Goal: Transaction & Acquisition: Purchase product/service

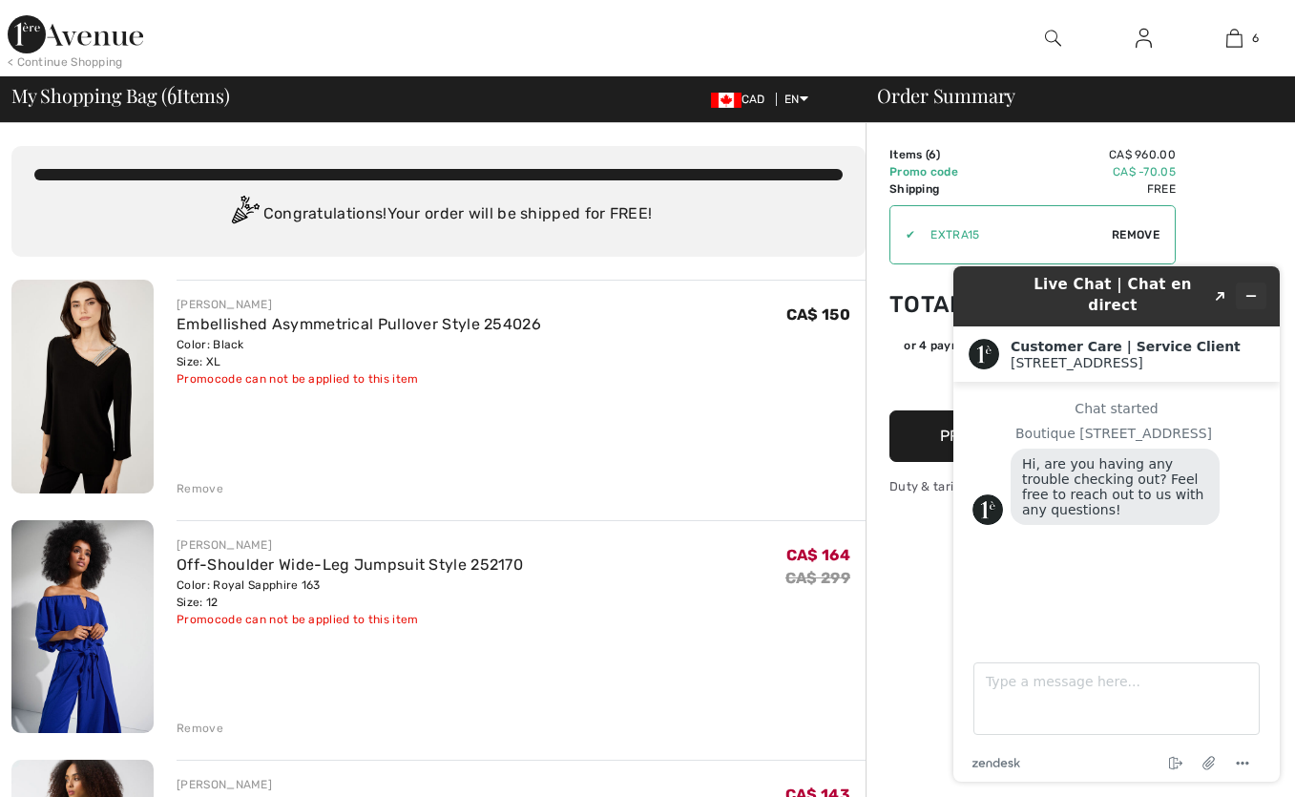
click at [1251, 290] on icon "Minimize widget" at bounding box center [1251, 295] width 13 height 13
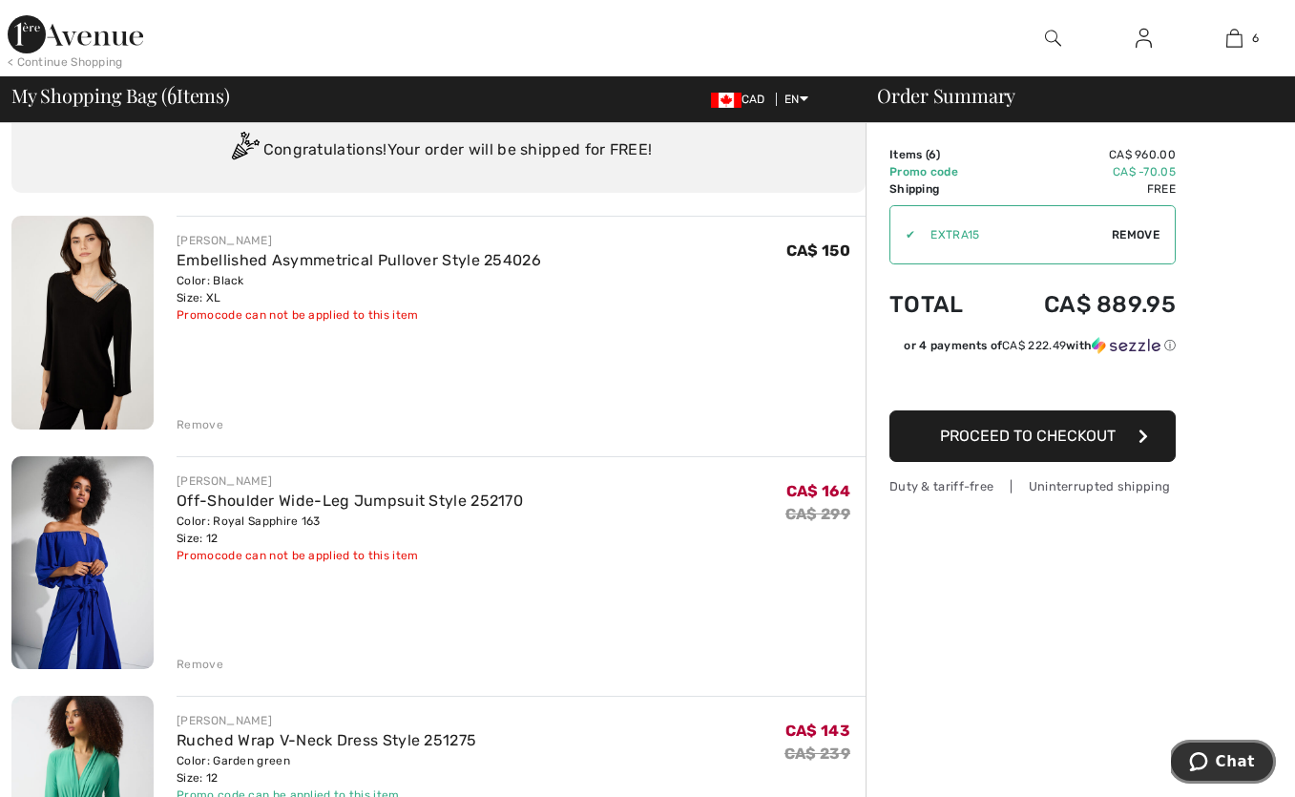
scroll to position [53, 0]
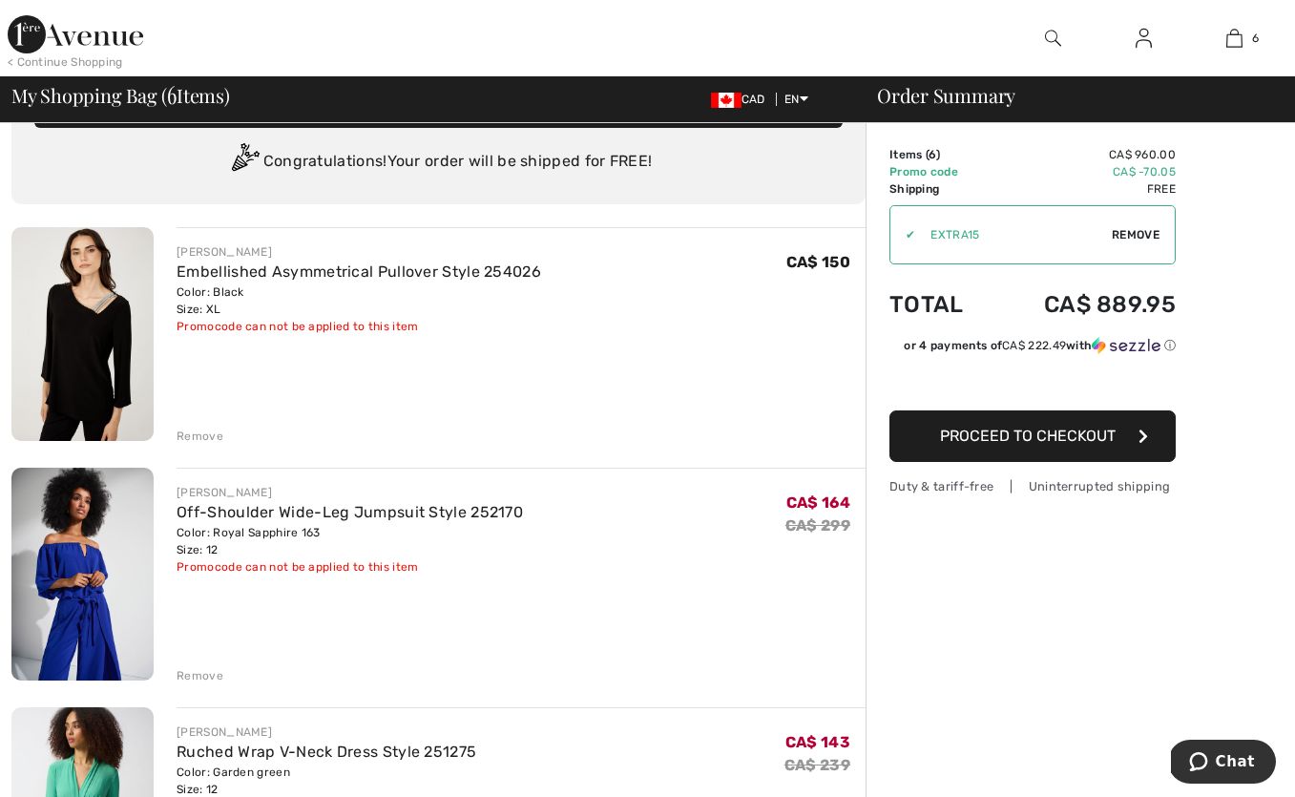
click at [543, 629] on div "JOSEPH RIBKOFF Off-Shoulder Wide-Leg Jumpsuit Style 252170 Color: Royal Sapphir…" at bounding box center [521, 577] width 689 height 218
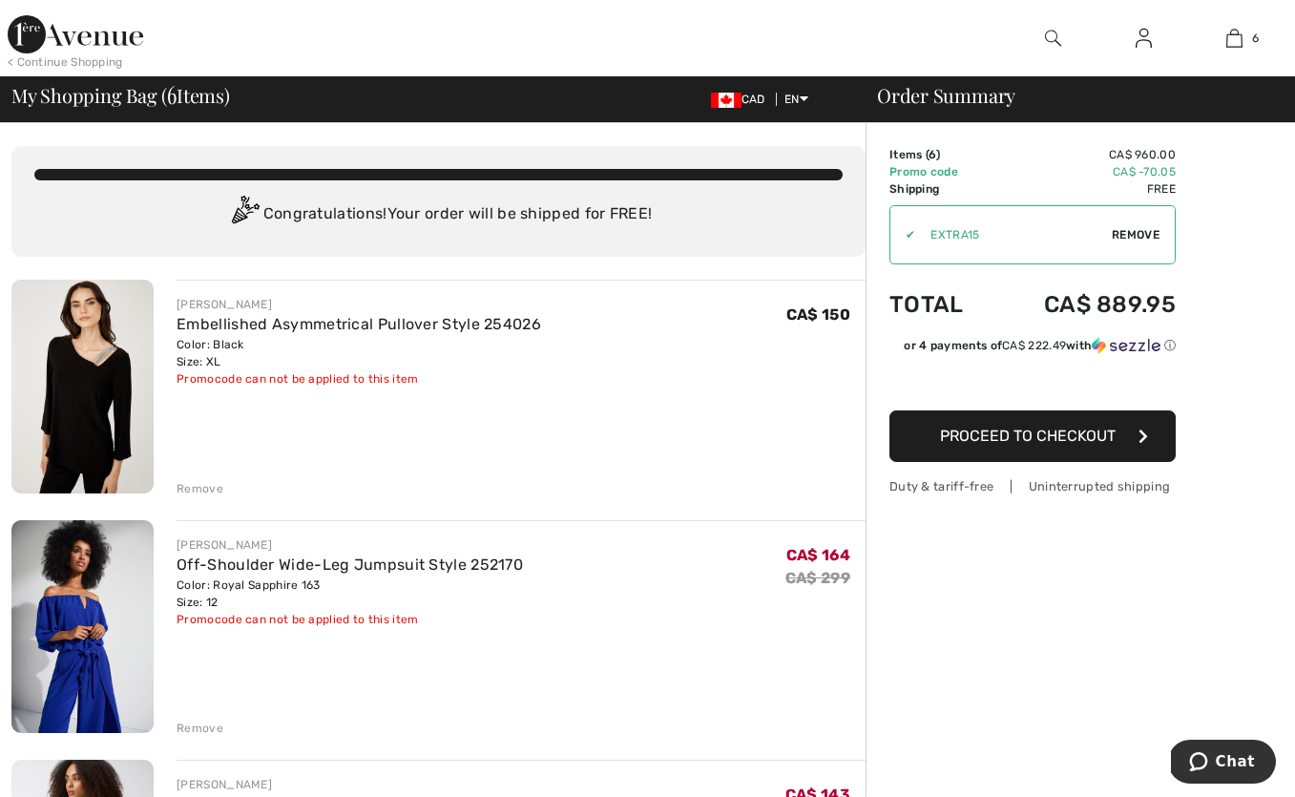
scroll to position [0, 0]
click at [1139, 42] on img at bounding box center [1144, 38] width 16 height 23
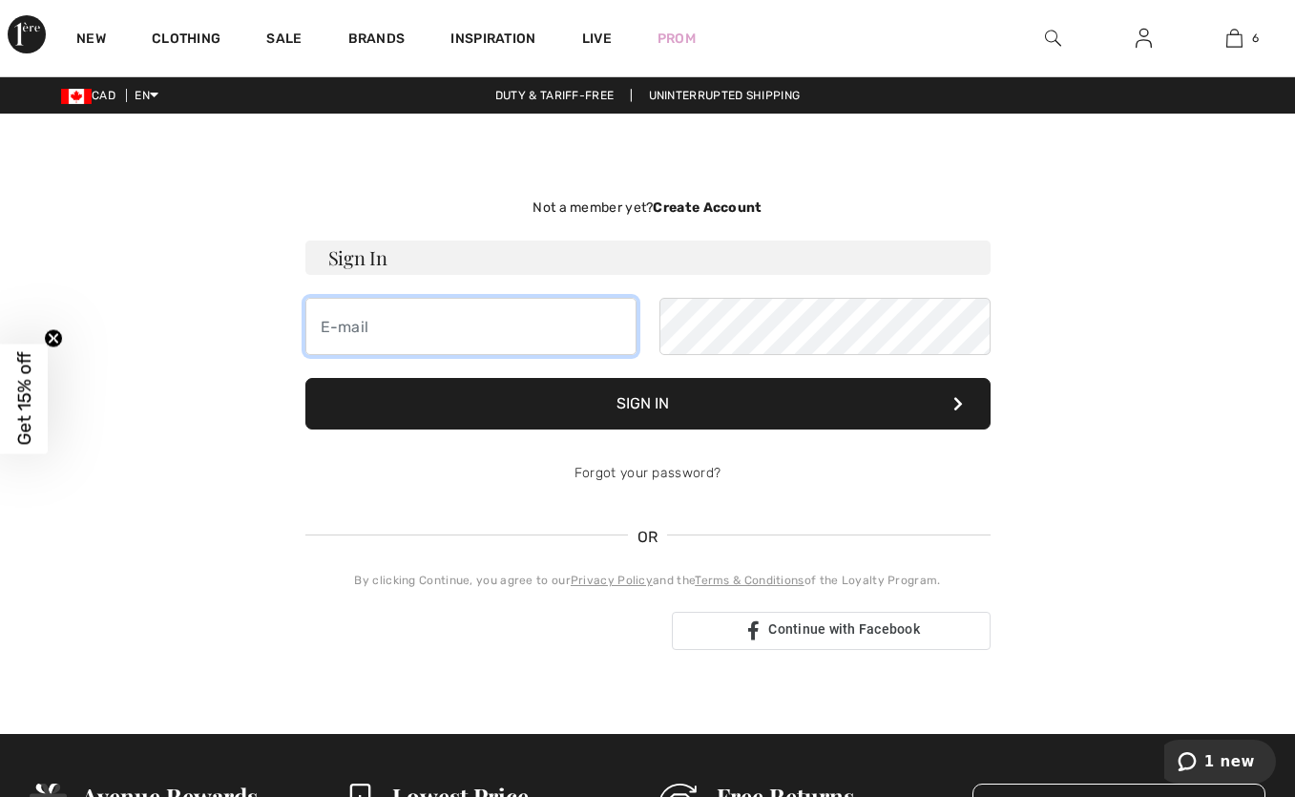
type input "[DOMAIN_NAME][EMAIL_ADDRESS][DOMAIN_NAME]"
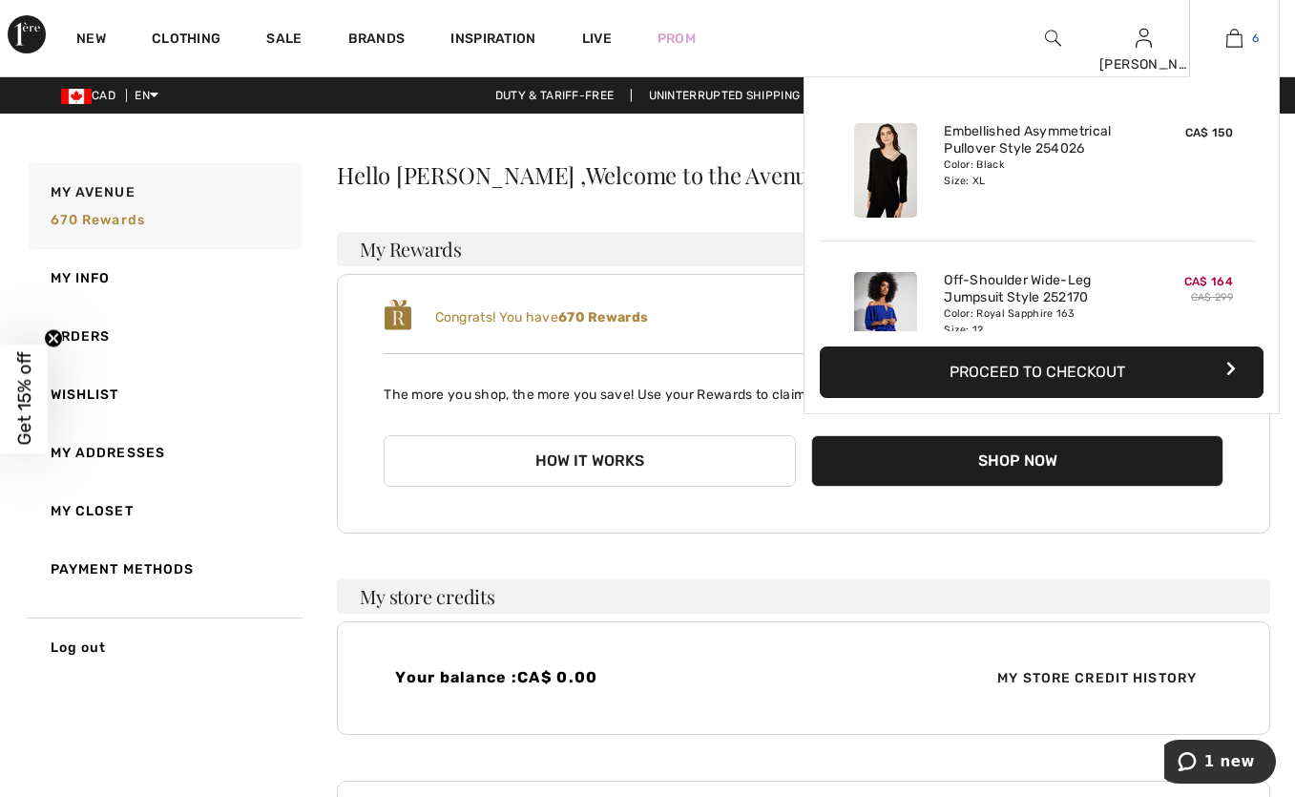
click at [1248, 38] on link "6" at bounding box center [1234, 38] width 89 height 23
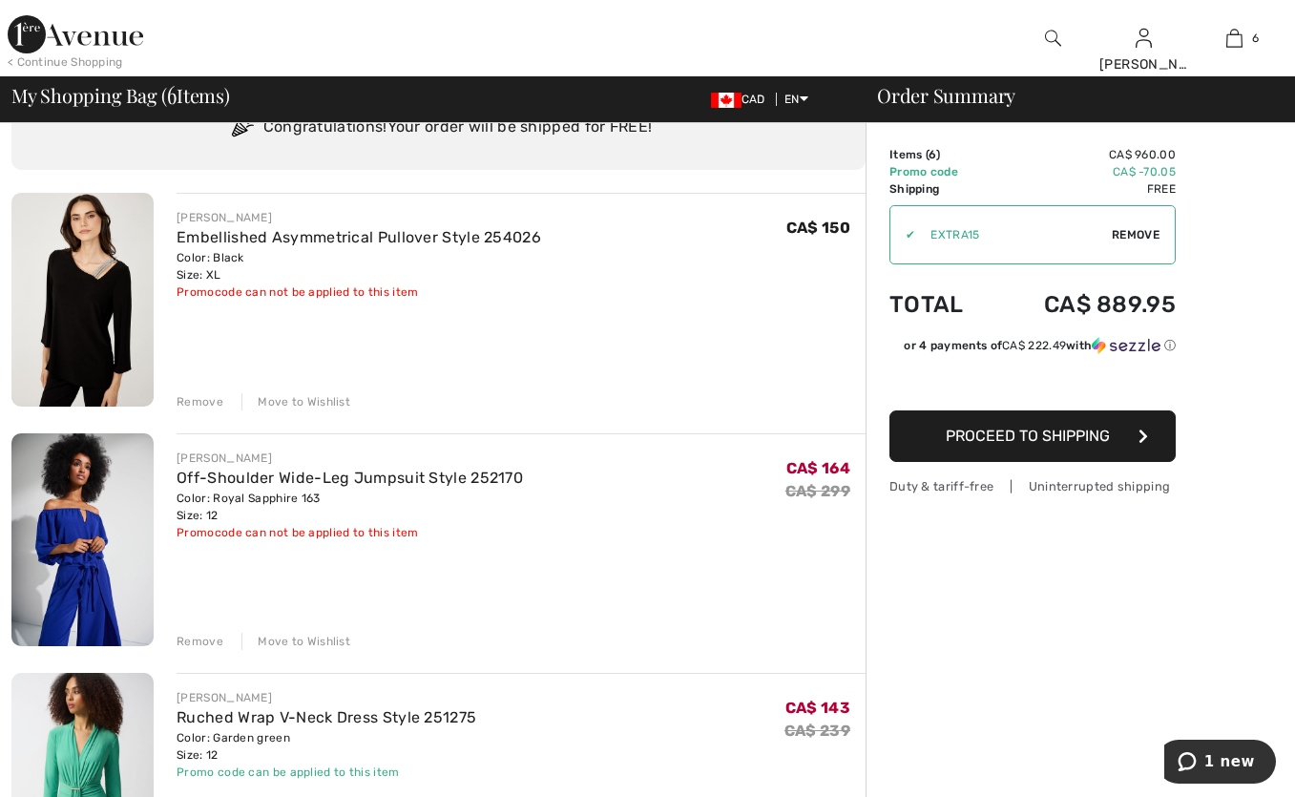
scroll to position [96, 0]
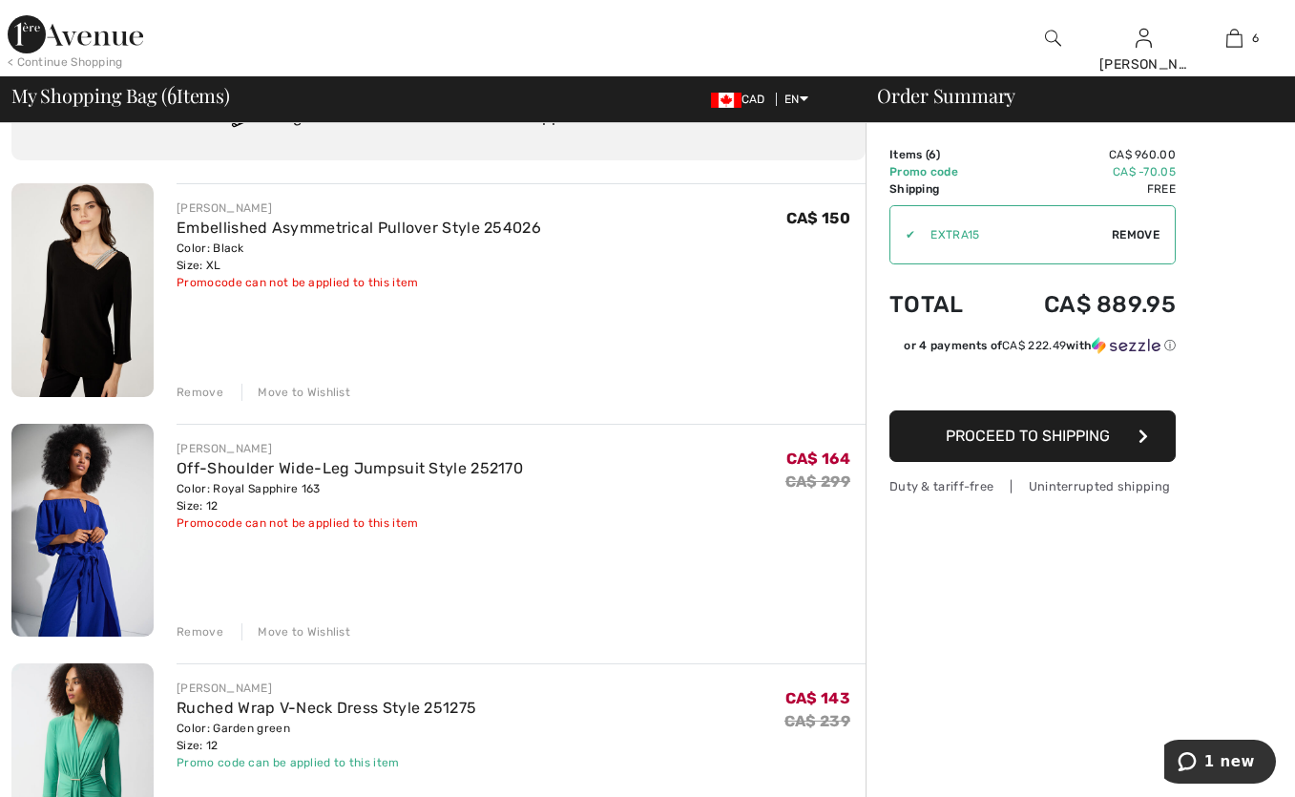
click at [215, 390] on div "Remove" at bounding box center [200, 392] width 47 height 17
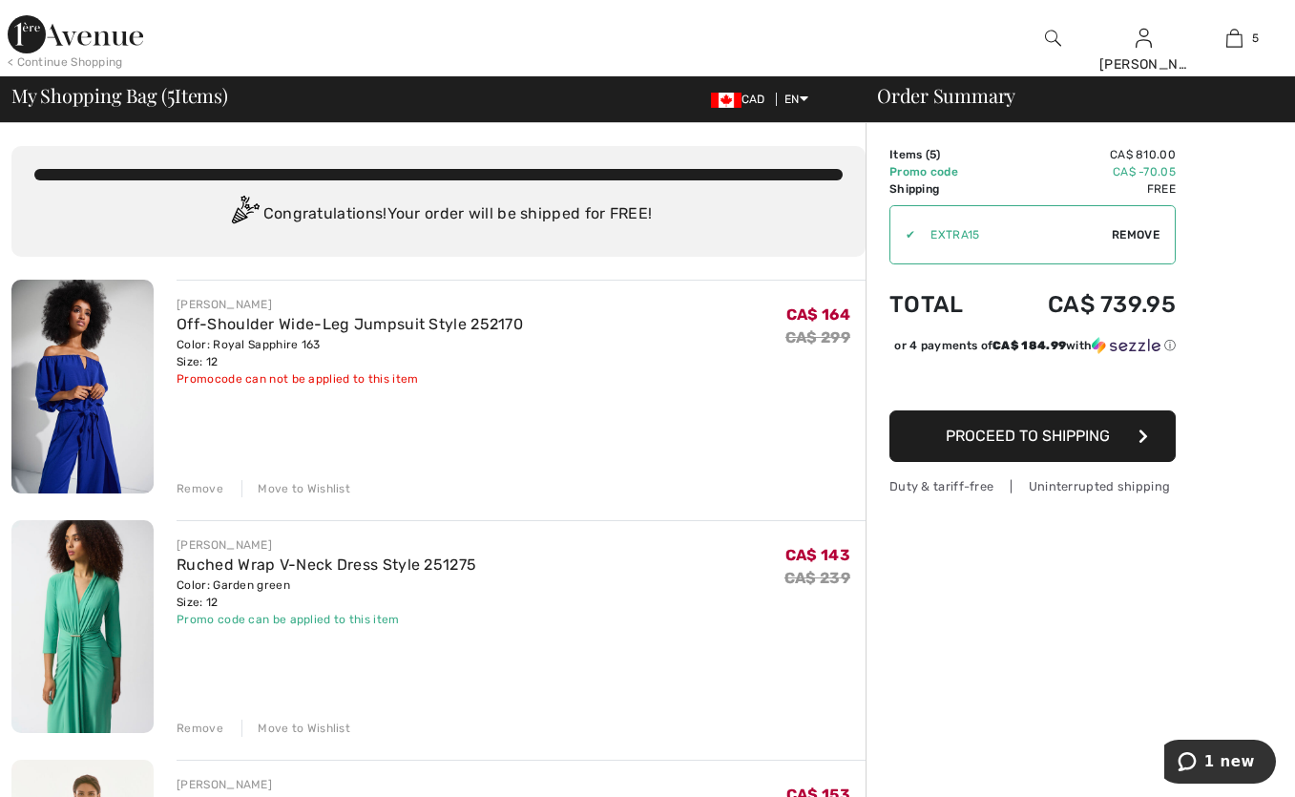
scroll to position [0, 0]
click at [203, 490] on div "Remove" at bounding box center [200, 488] width 47 height 17
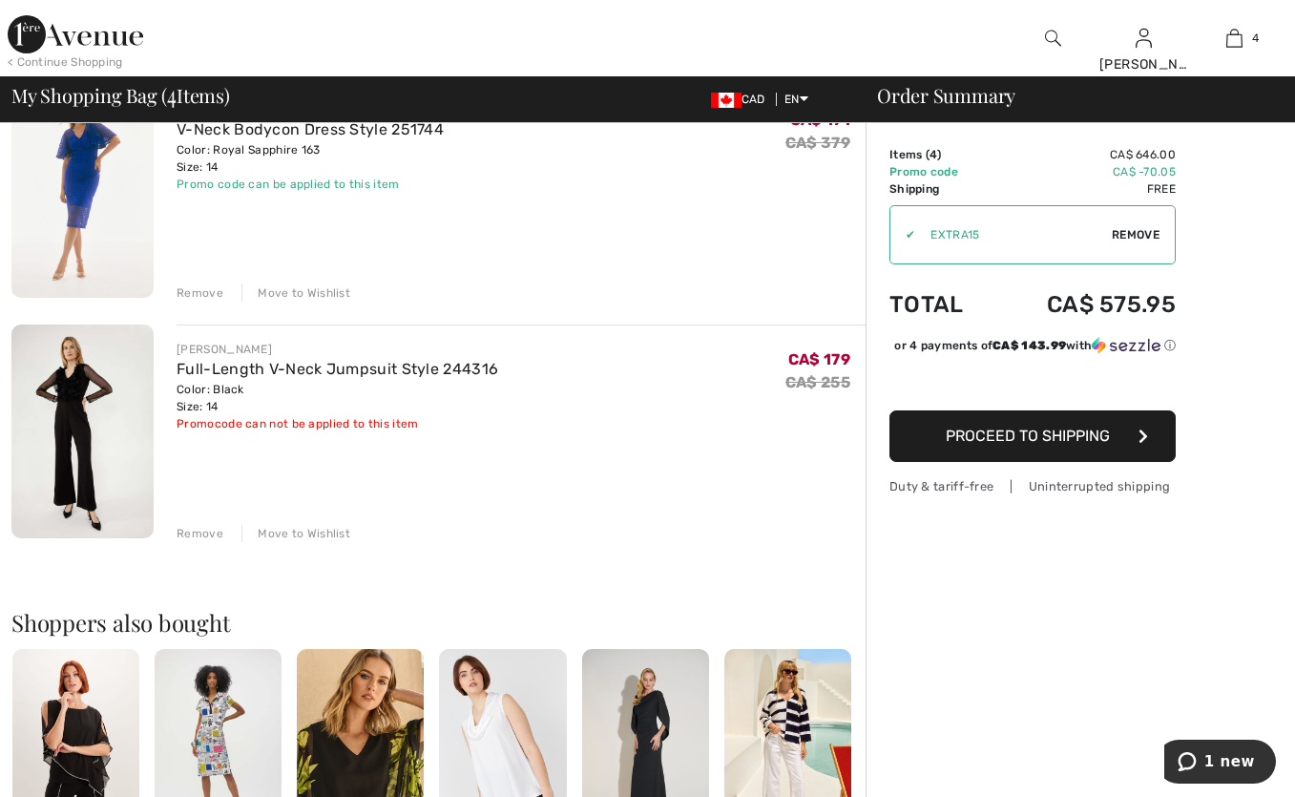
scroll to position [676, 0]
click at [202, 536] on div "Remove" at bounding box center [200, 532] width 47 height 17
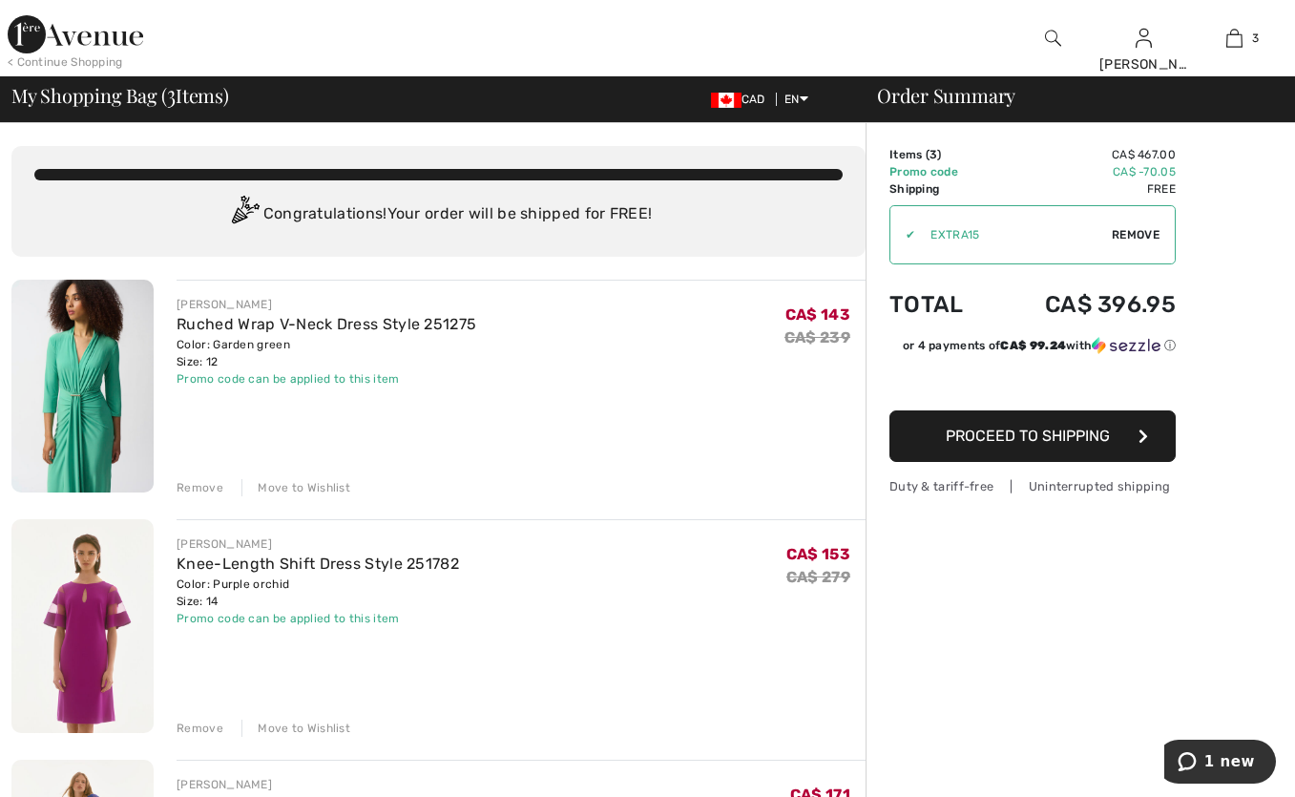
scroll to position [0, 0]
click at [128, 42] on img at bounding box center [76, 34] width 136 height 38
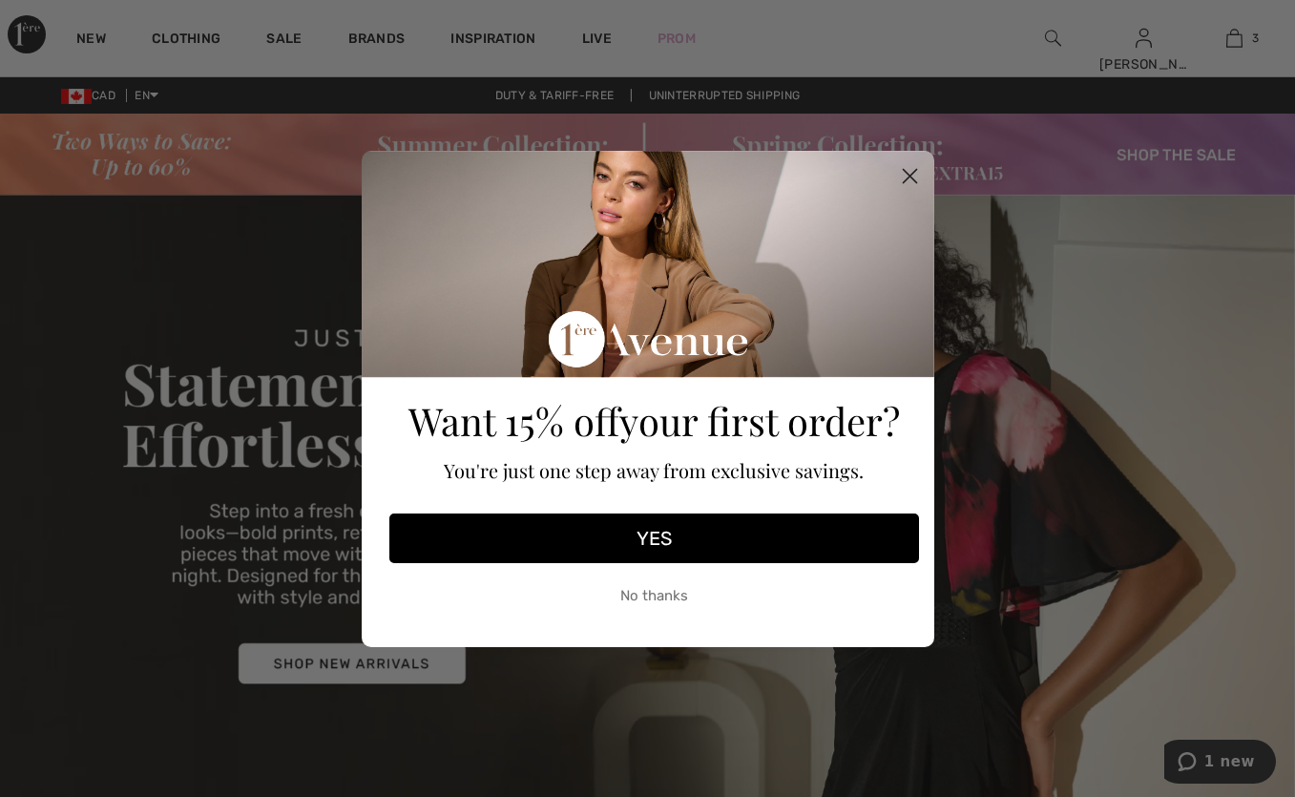
click at [911, 178] on icon "Close dialog" at bounding box center [909, 175] width 13 height 13
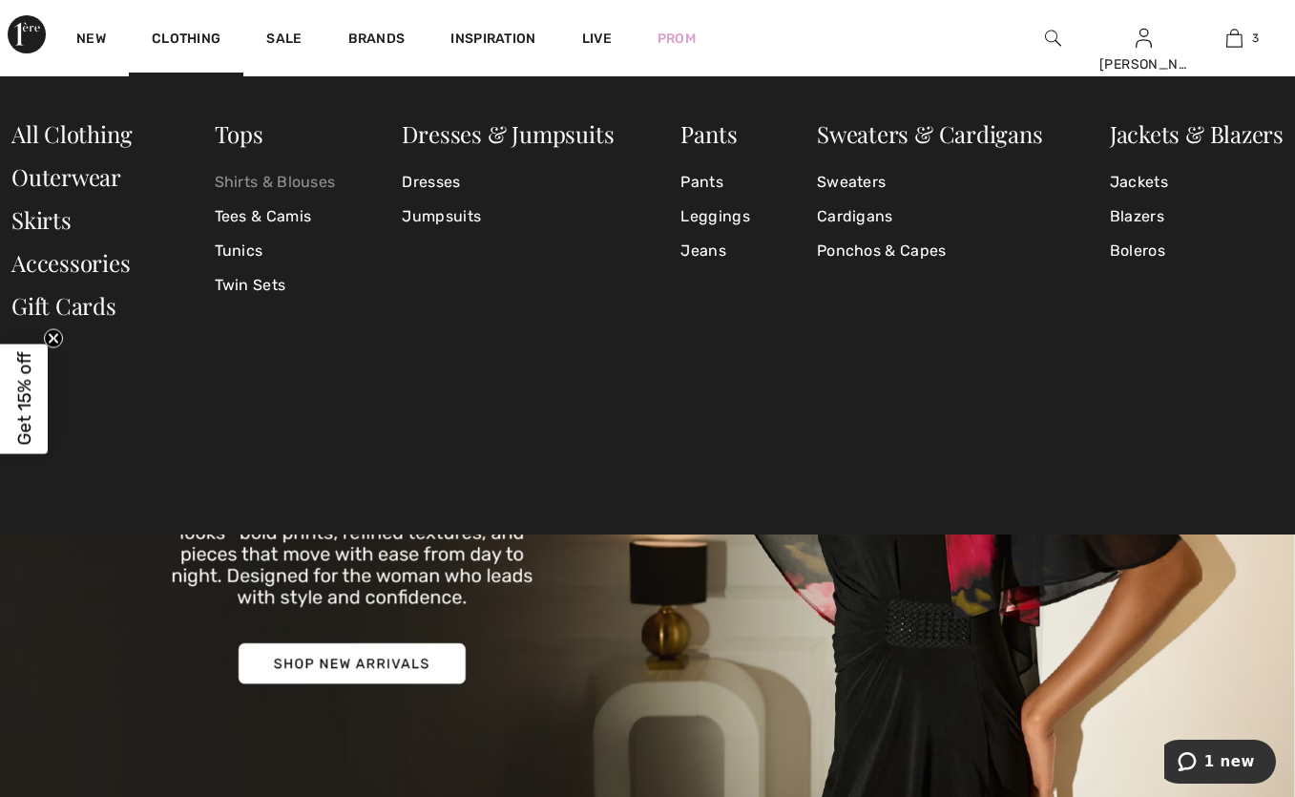
click at [281, 185] on link "Shirts & Blouses" at bounding box center [275, 182] width 121 height 34
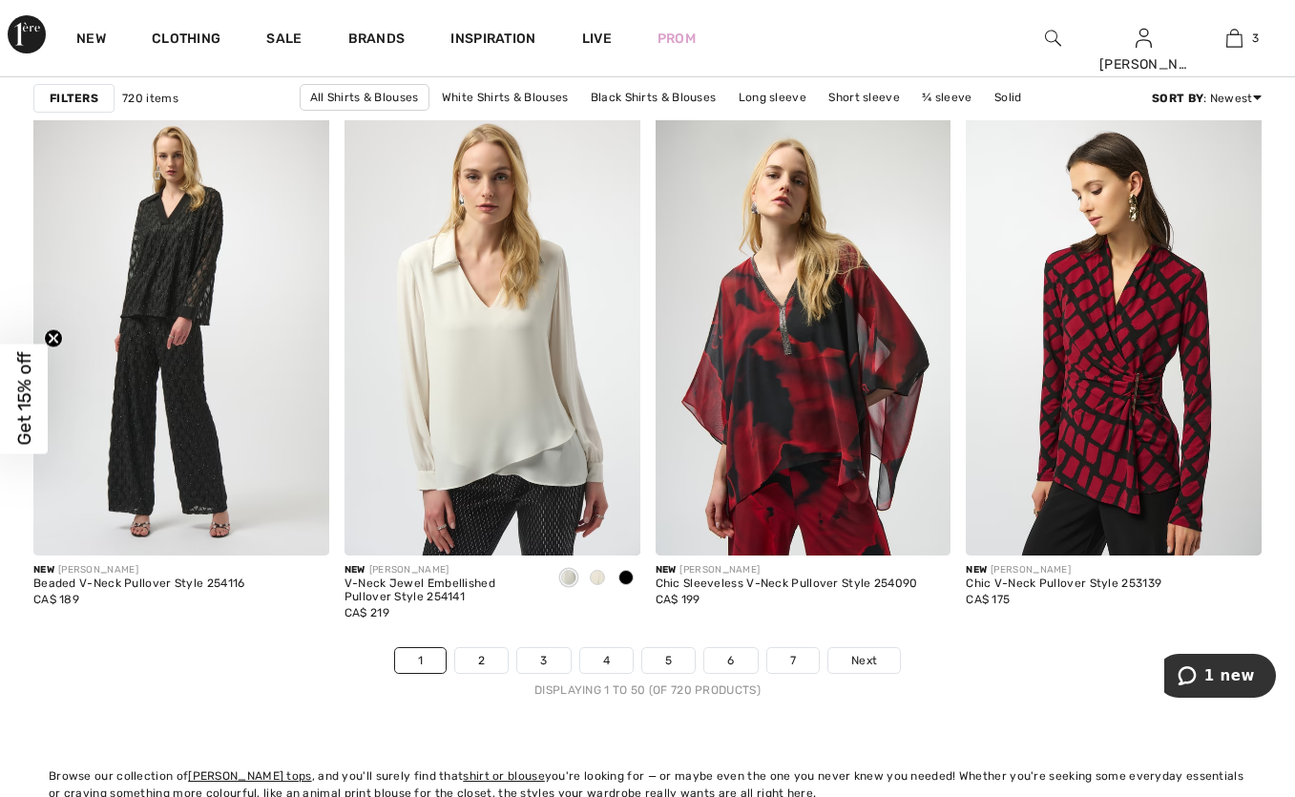
scroll to position [8040, 0]
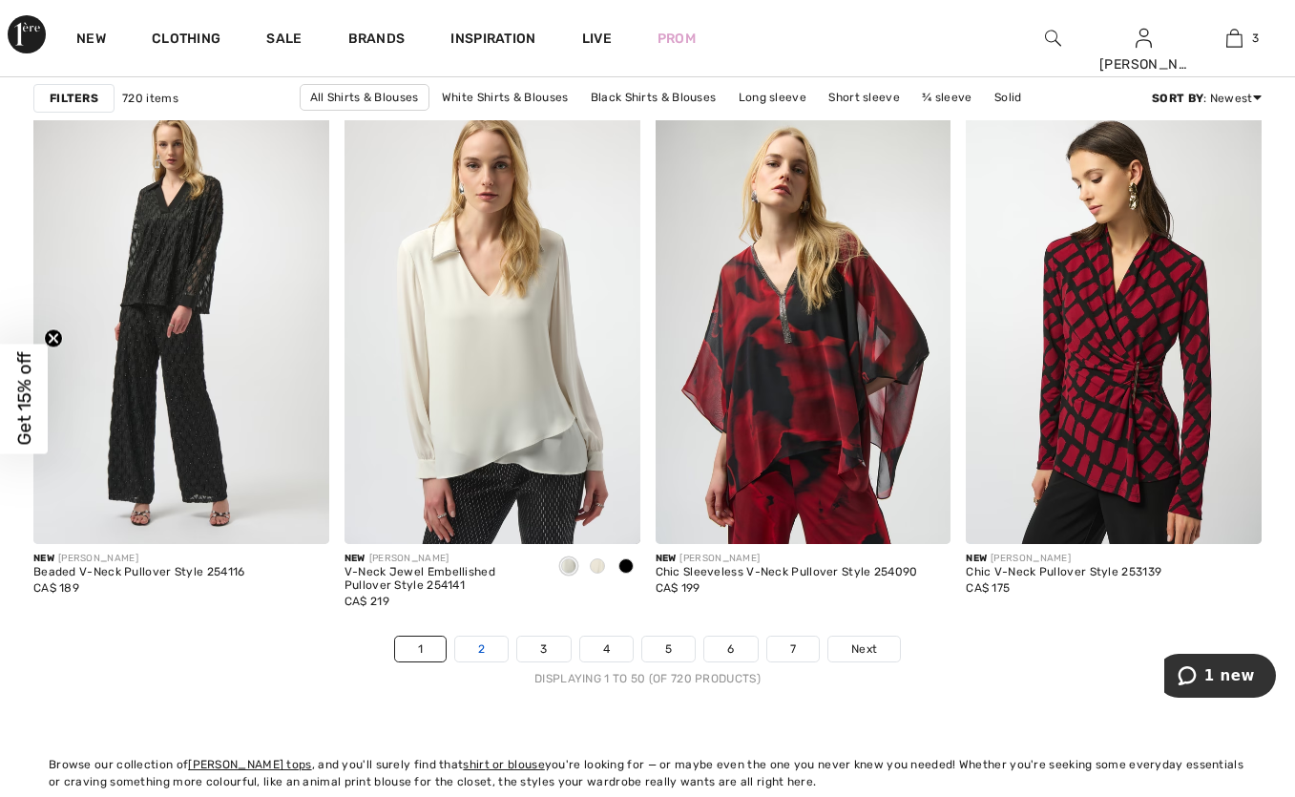
click at [493, 650] on link "2" at bounding box center [481, 649] width 53 height 25
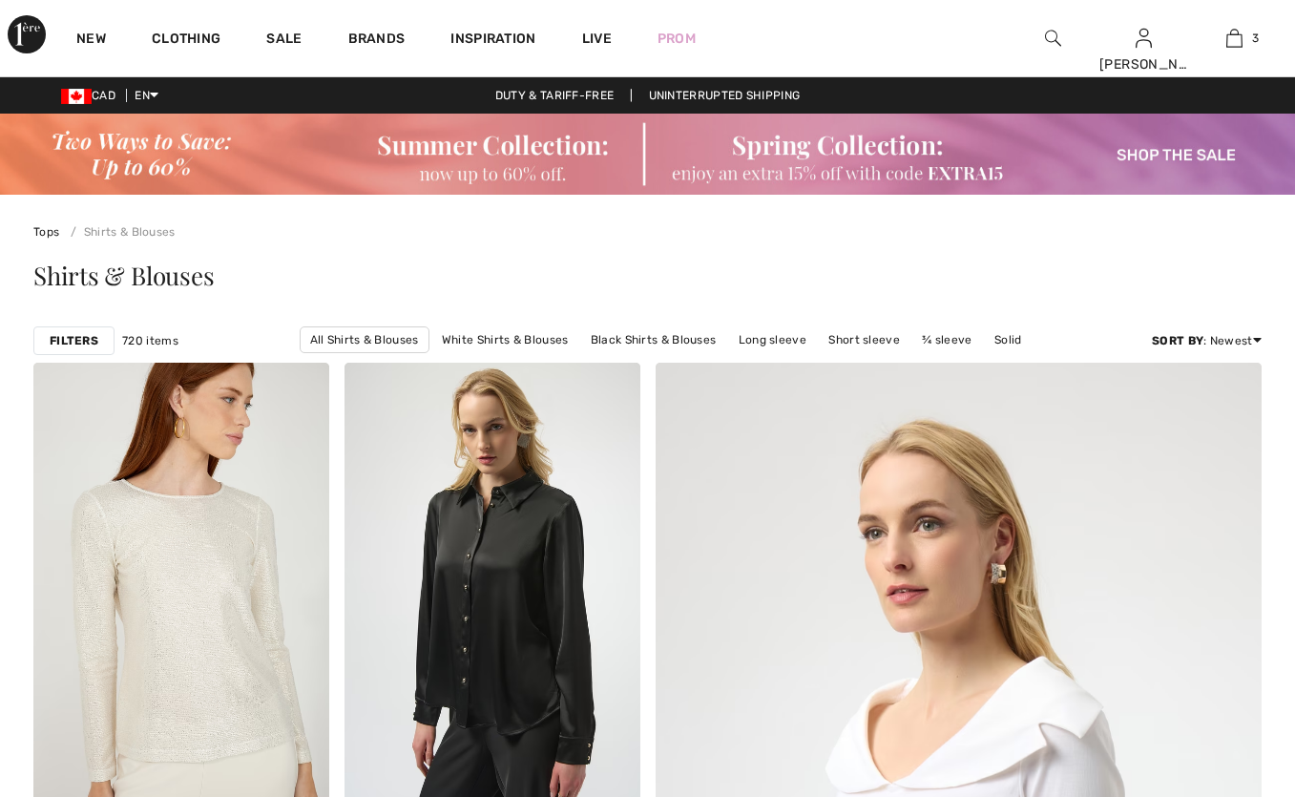
checkbox input "true"
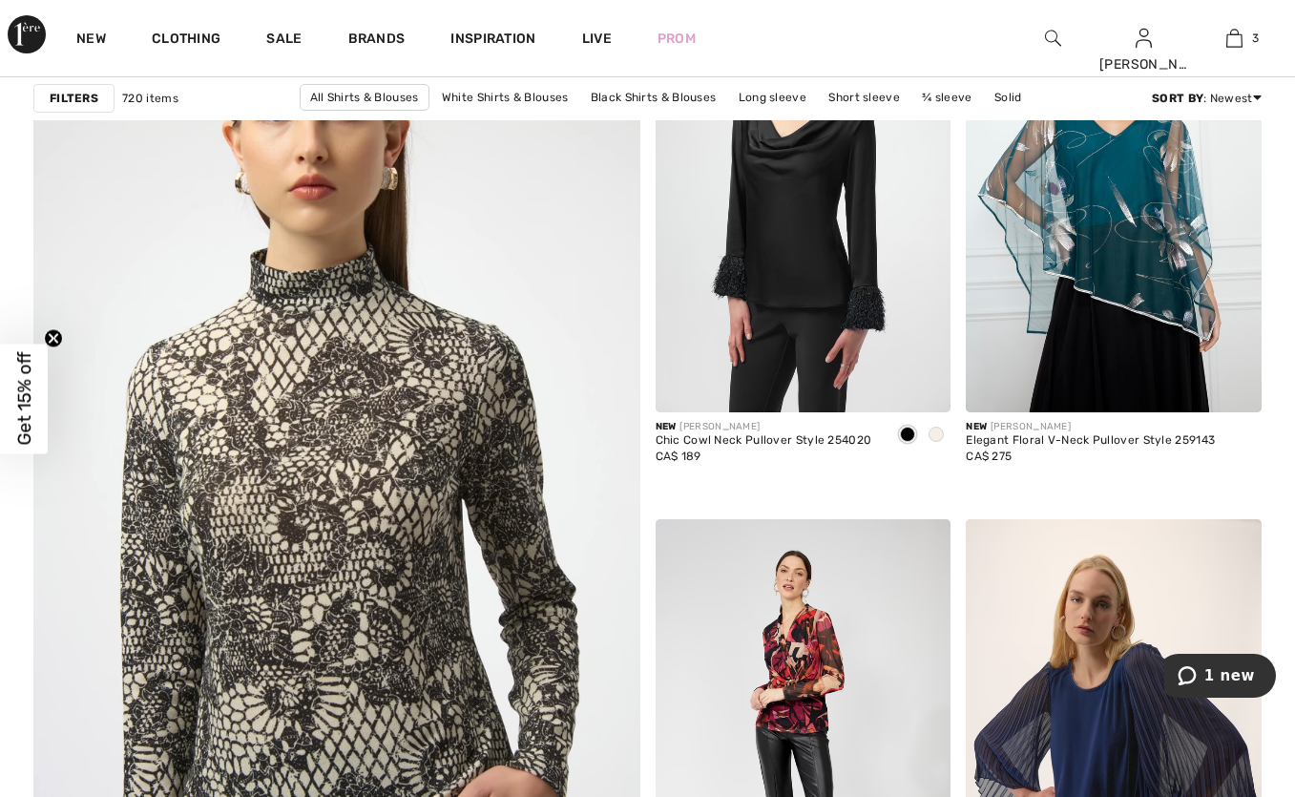
scroll to position [4666, 0]
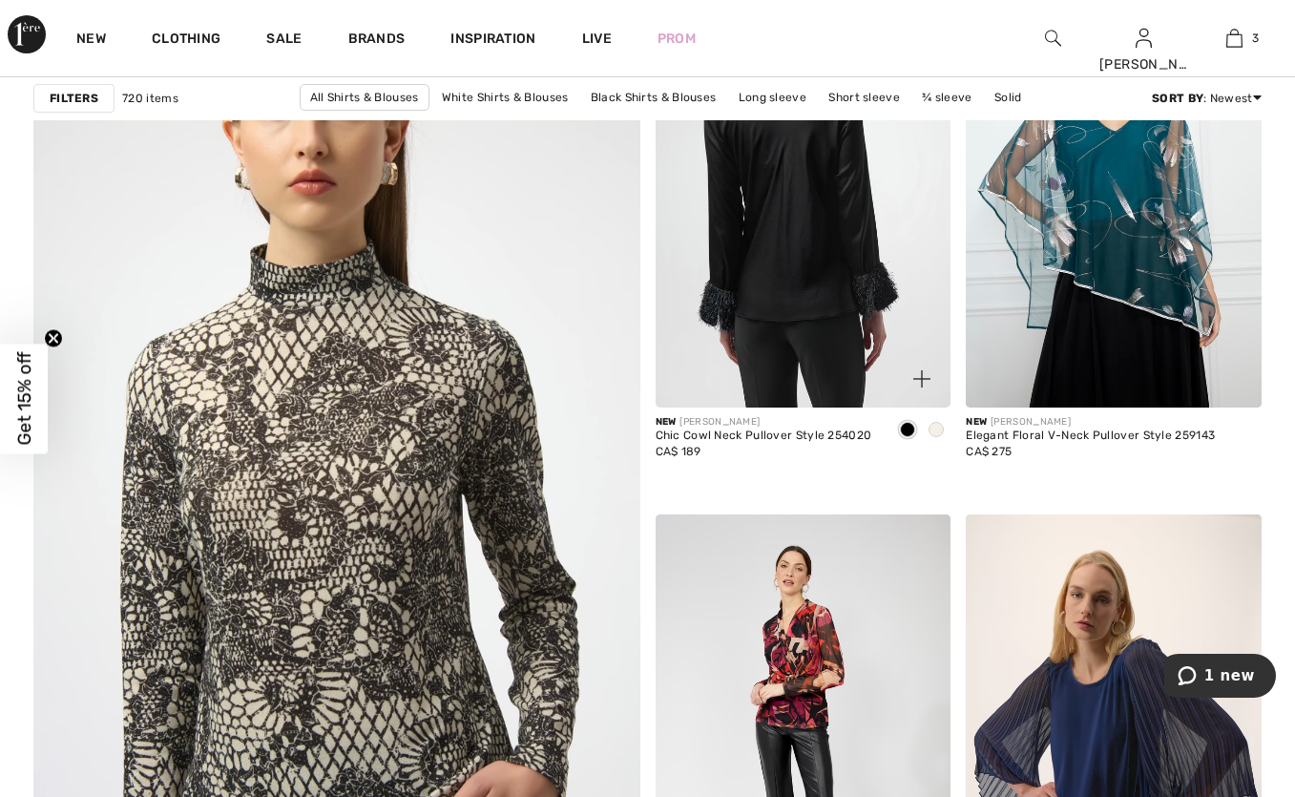
click at [789, 264] on img at bounding box center [804, 187] width 296 height 444
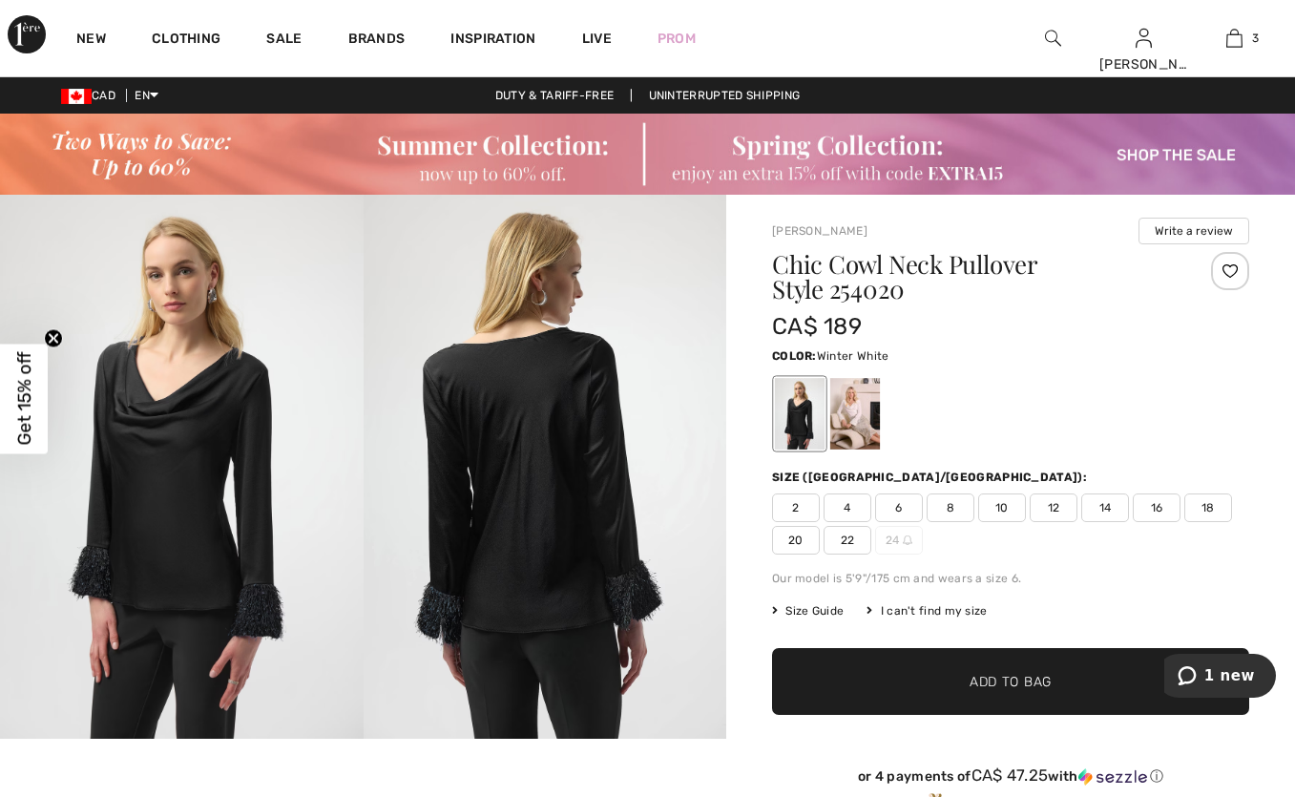
click at [858, 427] on div at bounding box center [856, 414] width 50 height 72
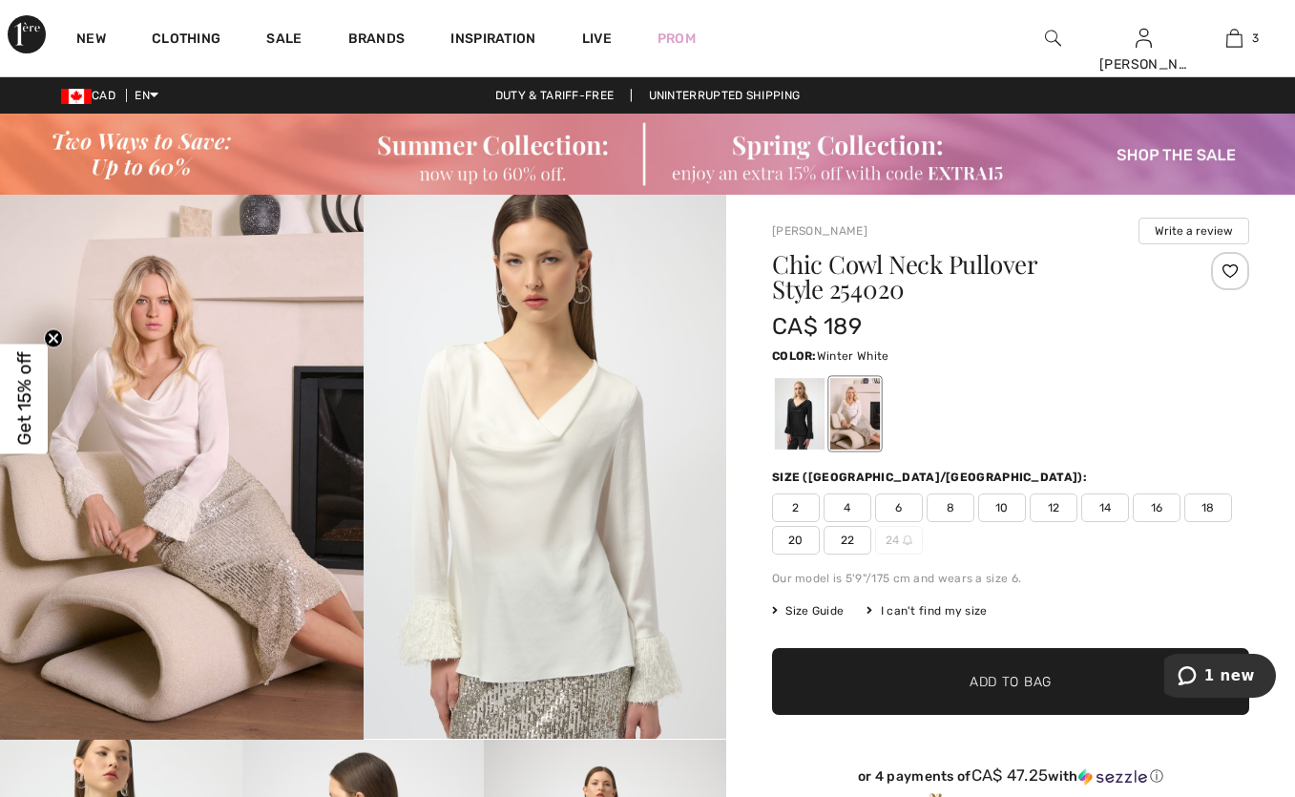
click at [1059, 509] on span "12" at bounding box center [1054, 508] width 48 height 29
click at [1054, 696] on span "✔ Added to Bag Add to Bag" at bounding box center [1010, 681] width 477 height 67
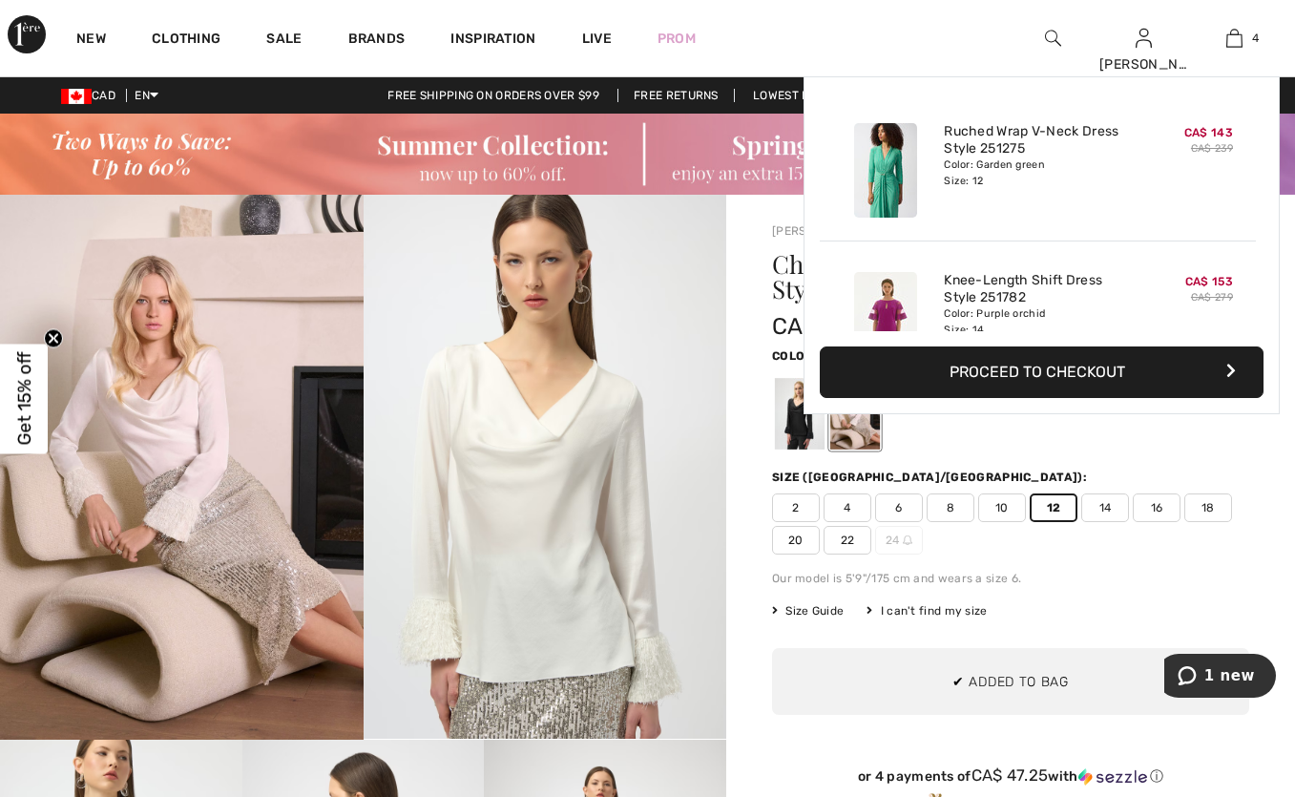
scroll to position [357, 0]
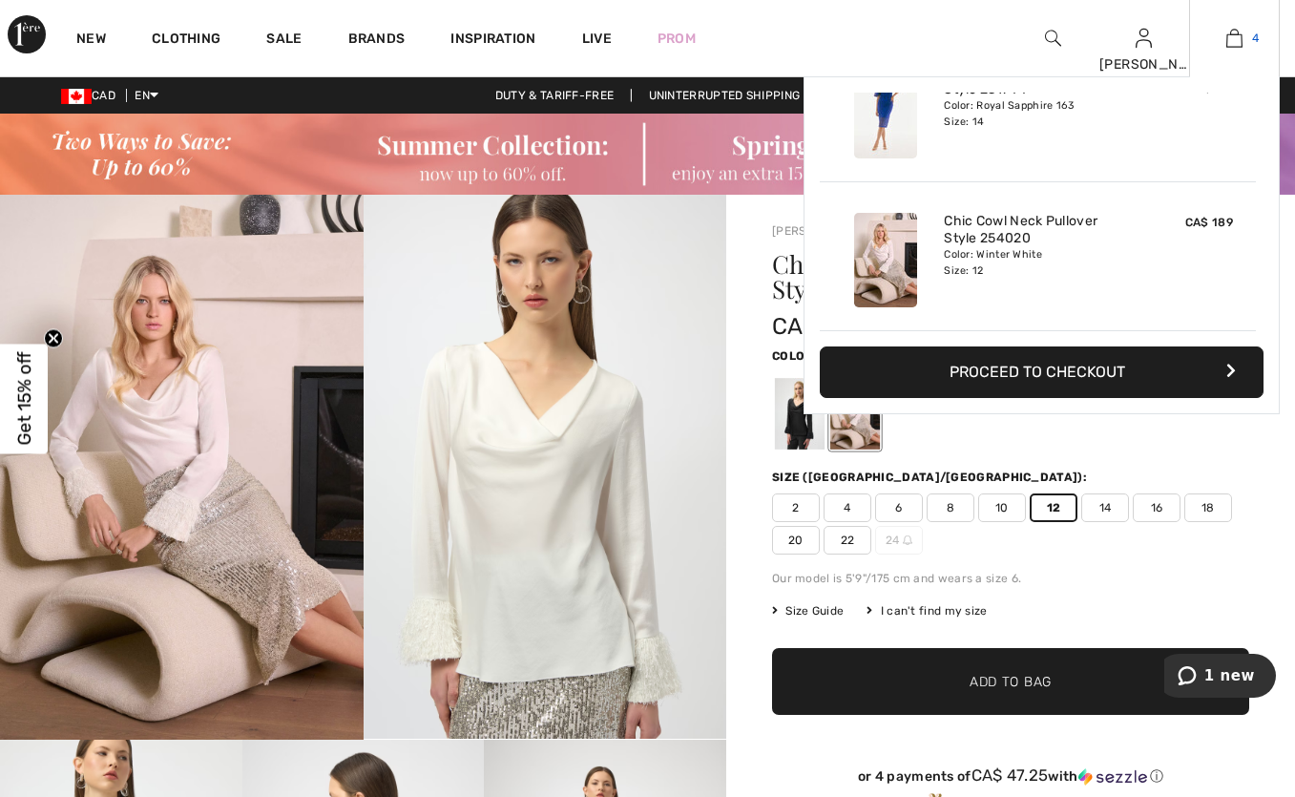
click at [1247, 36] on link "4" at bounding box center [1234, 38] width 89 height 23
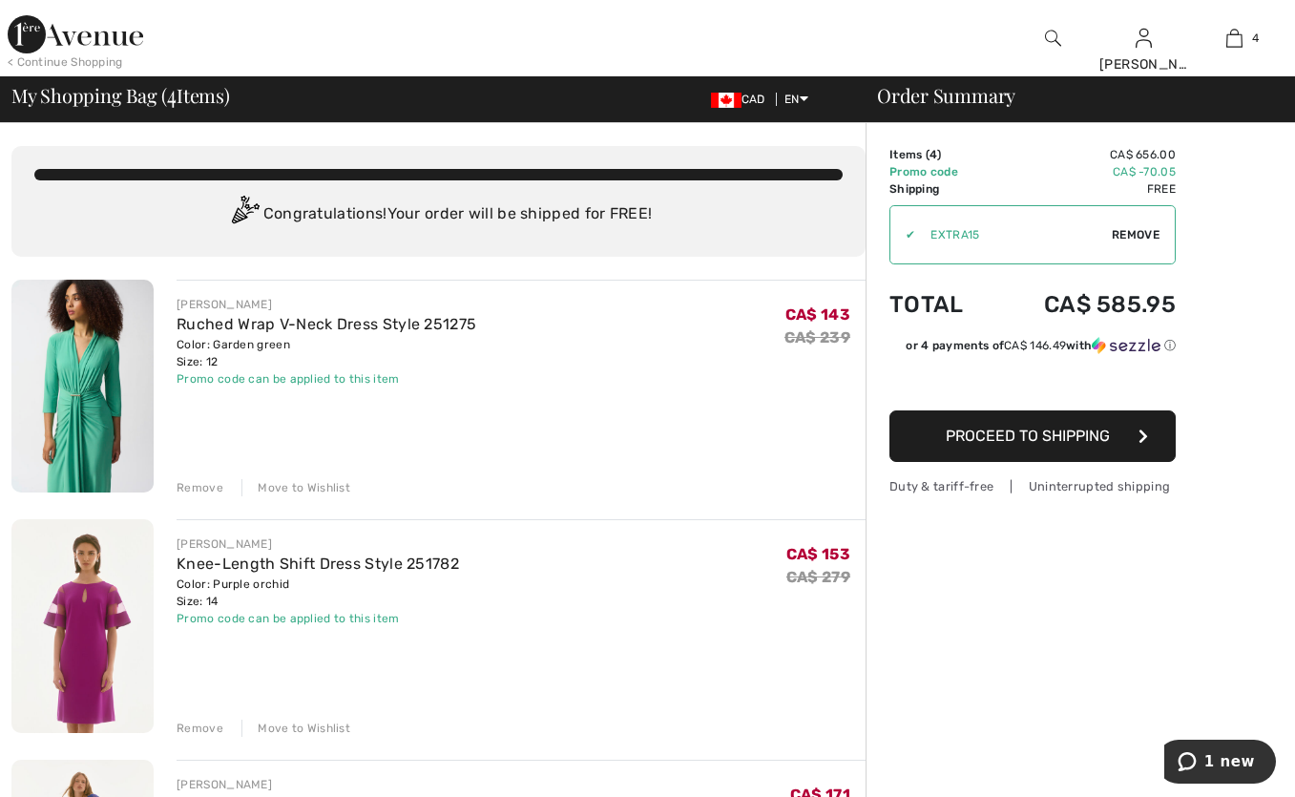
click at [327, 489] on div "Move to Wishlist" at bounding box center [296, 487] width 109 height 17
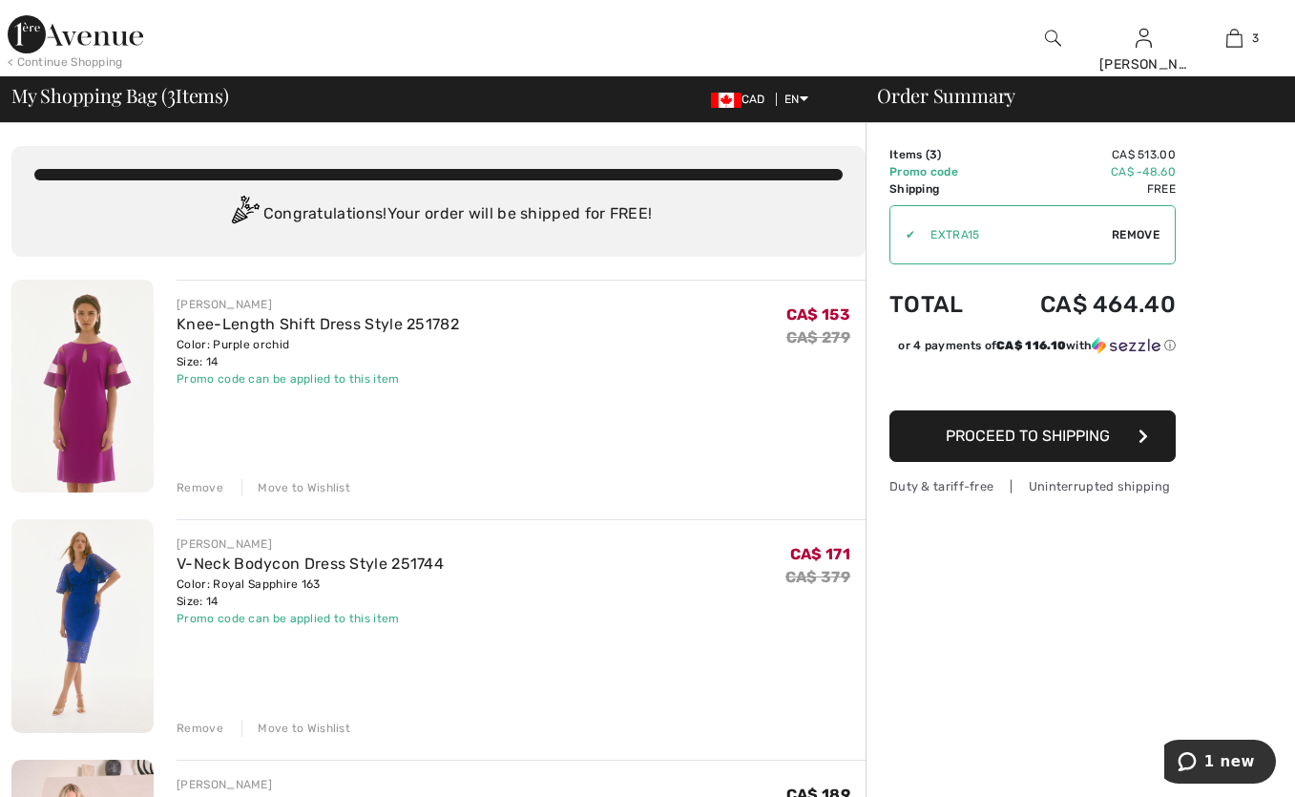
click at [312, 494] on div "Move to Wishlist" at bounding box center [296, 487] width 109 height 17
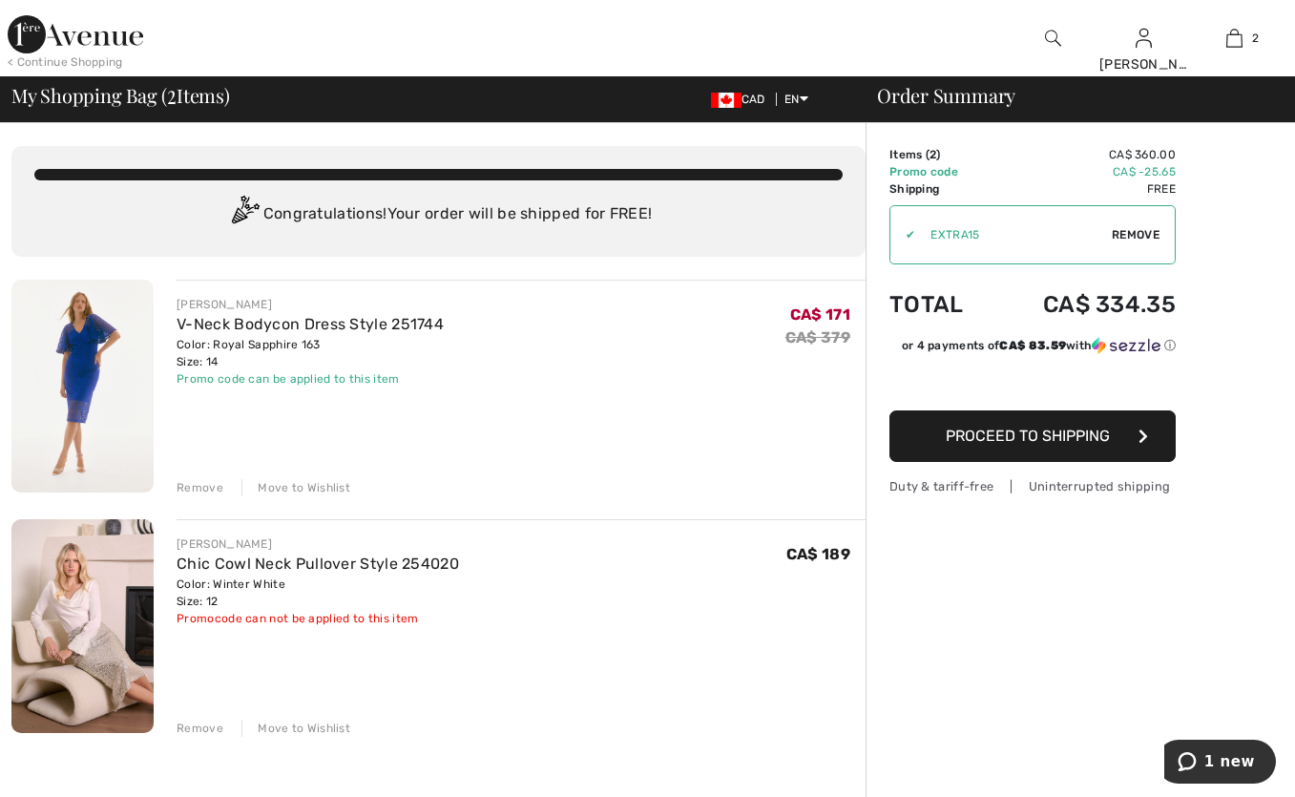
click at [325, 487] on div "Move to Wishlist" at bounding box center [296, 487] width 109 height 17
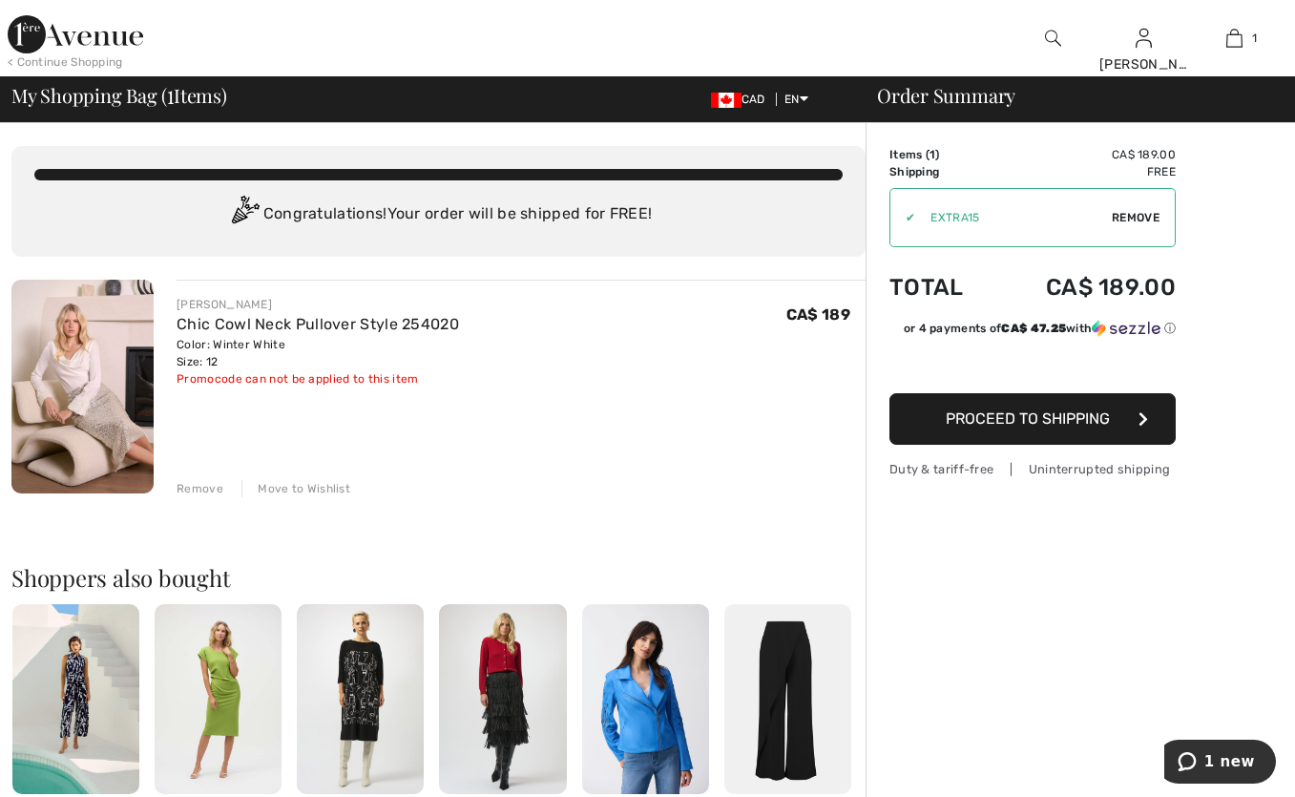
click at [539, 459] on div "JOSEPH RIBKOFF Chic Cowl Neck Pullover Style 254020 Color: Winter White Size: 1…" at bounding box center [521, 389] width 689 height 218
click at [1058, 419] on span "Proceed to Shipping" at bounding box center [1028, 419] width 164 height 18
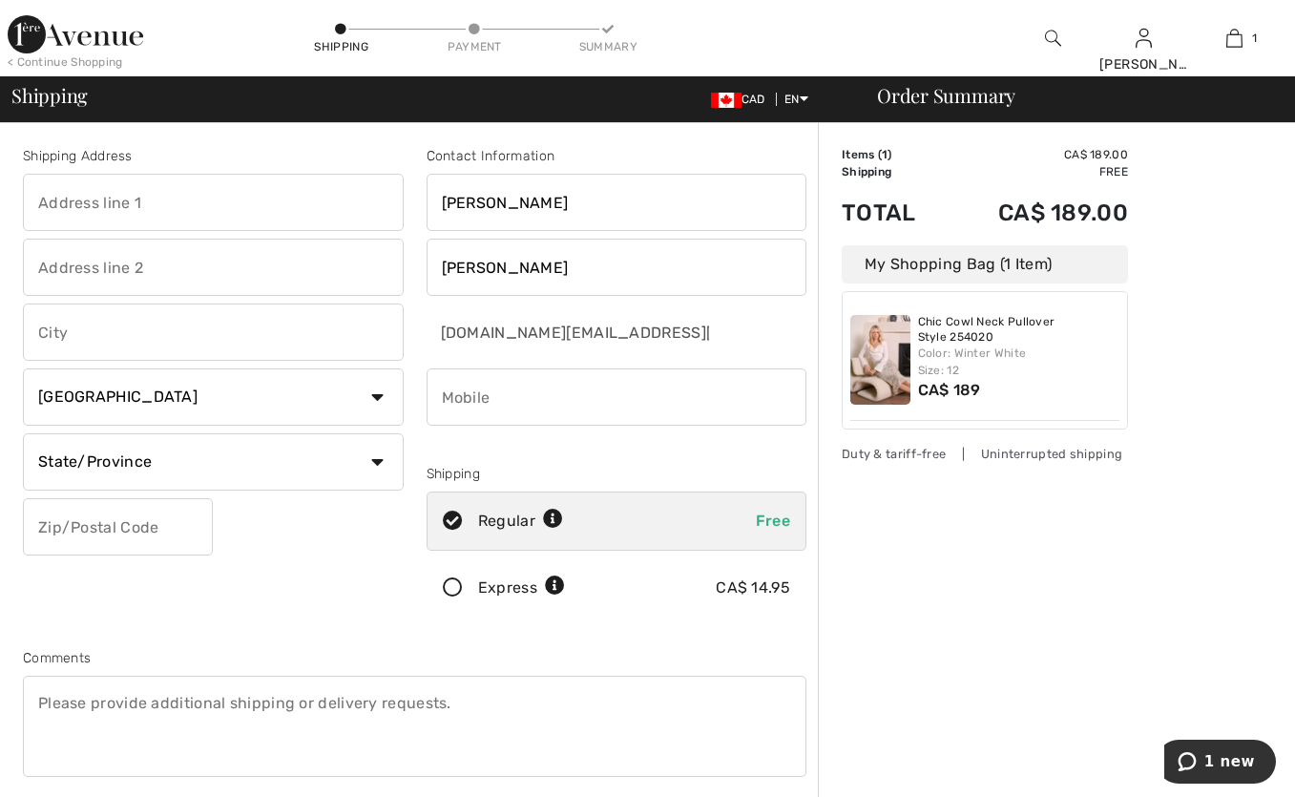
click at [1154, 543] on div "Order Summary Details Items ( 1 ) CA$ 189.00 Promo code CA$ 0.00 Shipping Free …" at bounding box center [1056, 692] width 477 height 1138
click at [115, 40] on img at bounding box center [76, 34] width 136 height 38
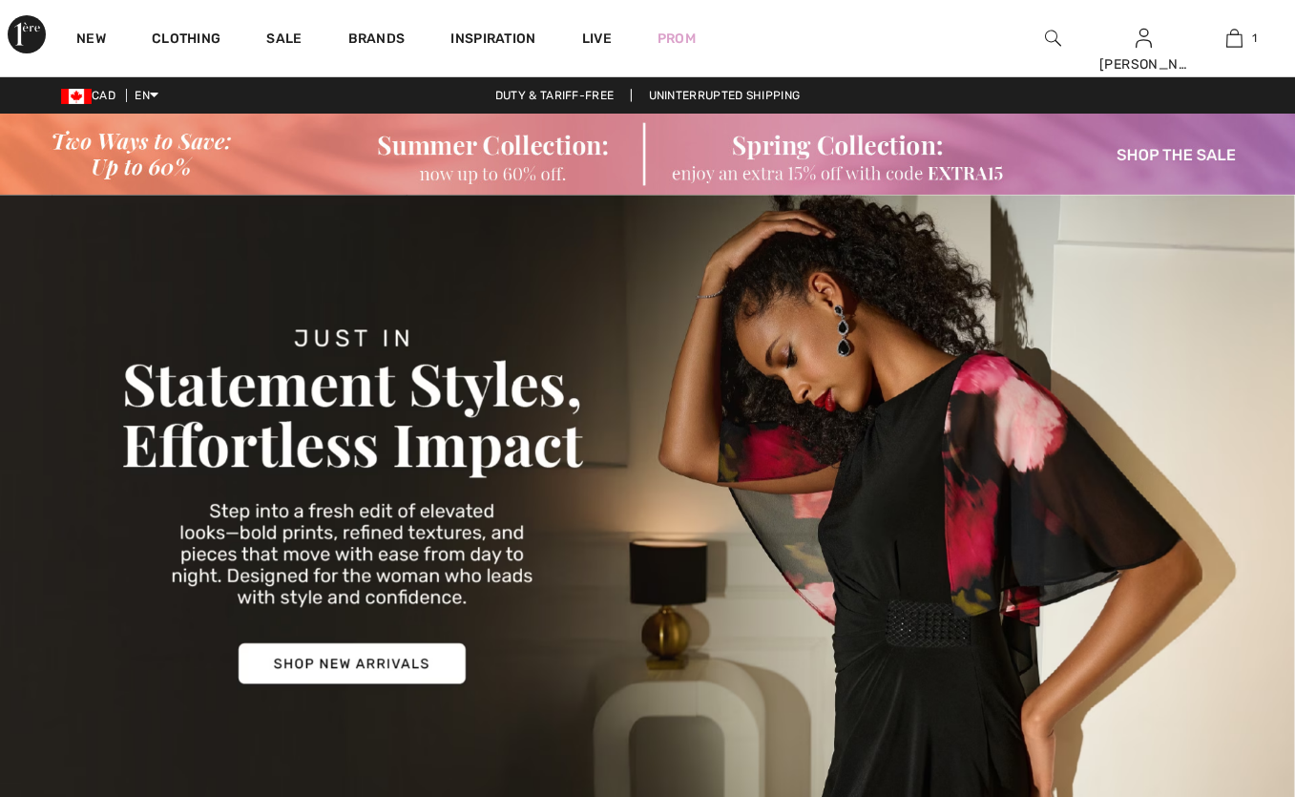
checkbox input "true"
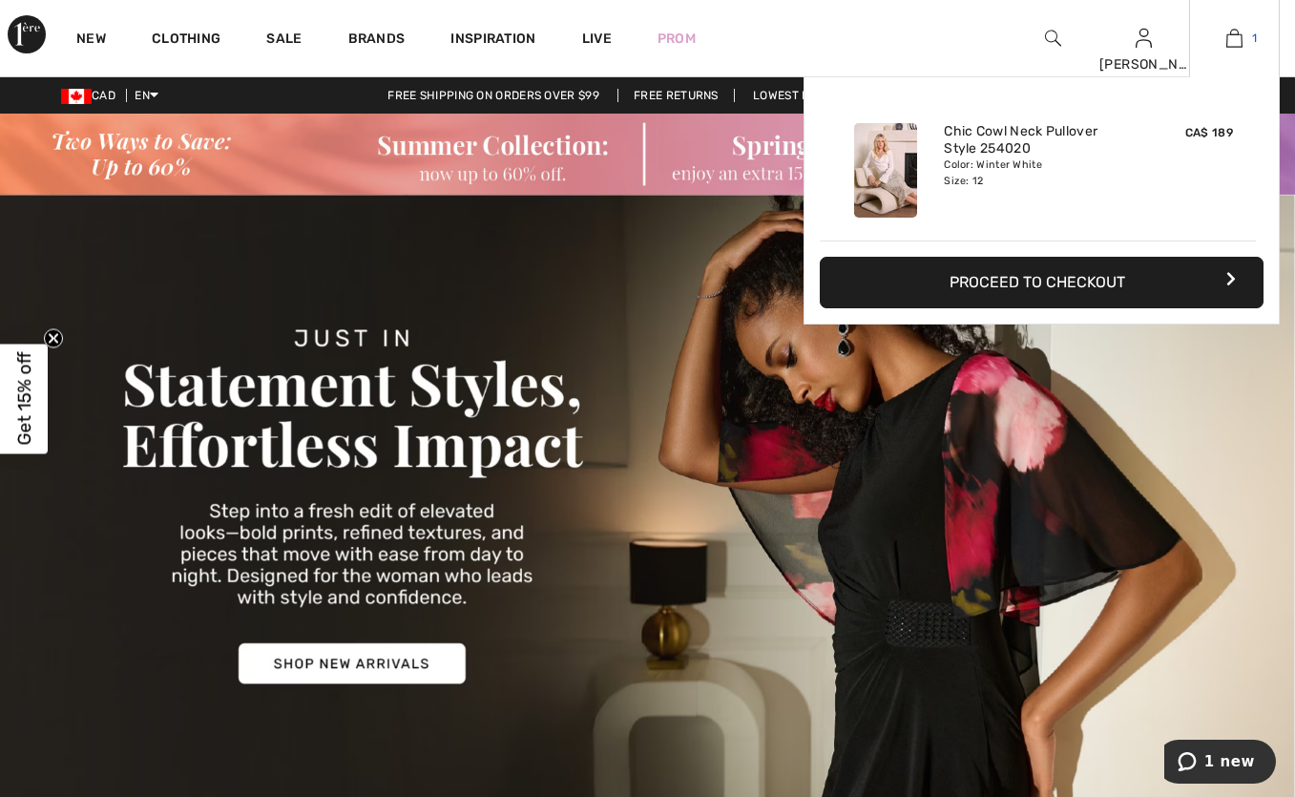
click at [1243, 35] on link "1" at bounding box center [1234, 38] width 89 height 23
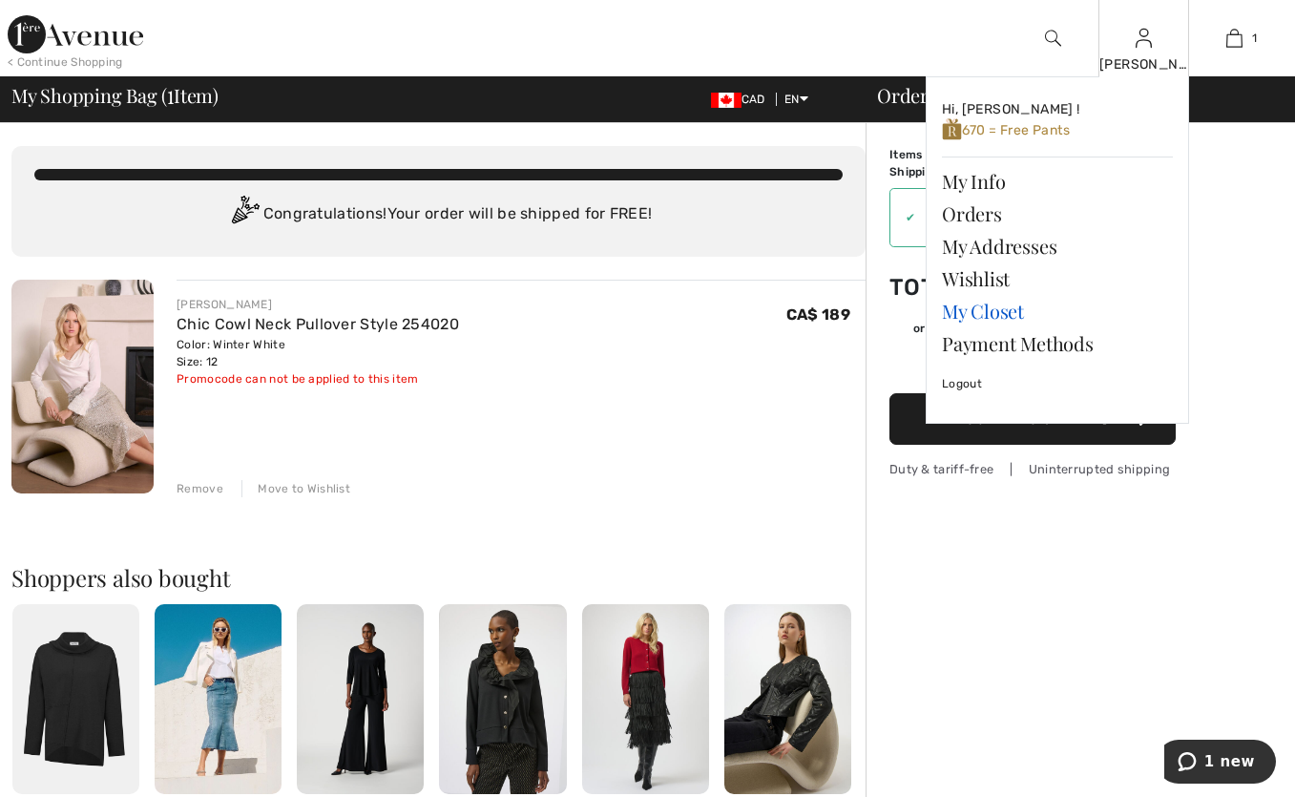
click at [1014, 312] on link "My Closet" at bounding box center [1057, 311] width 231 height 32
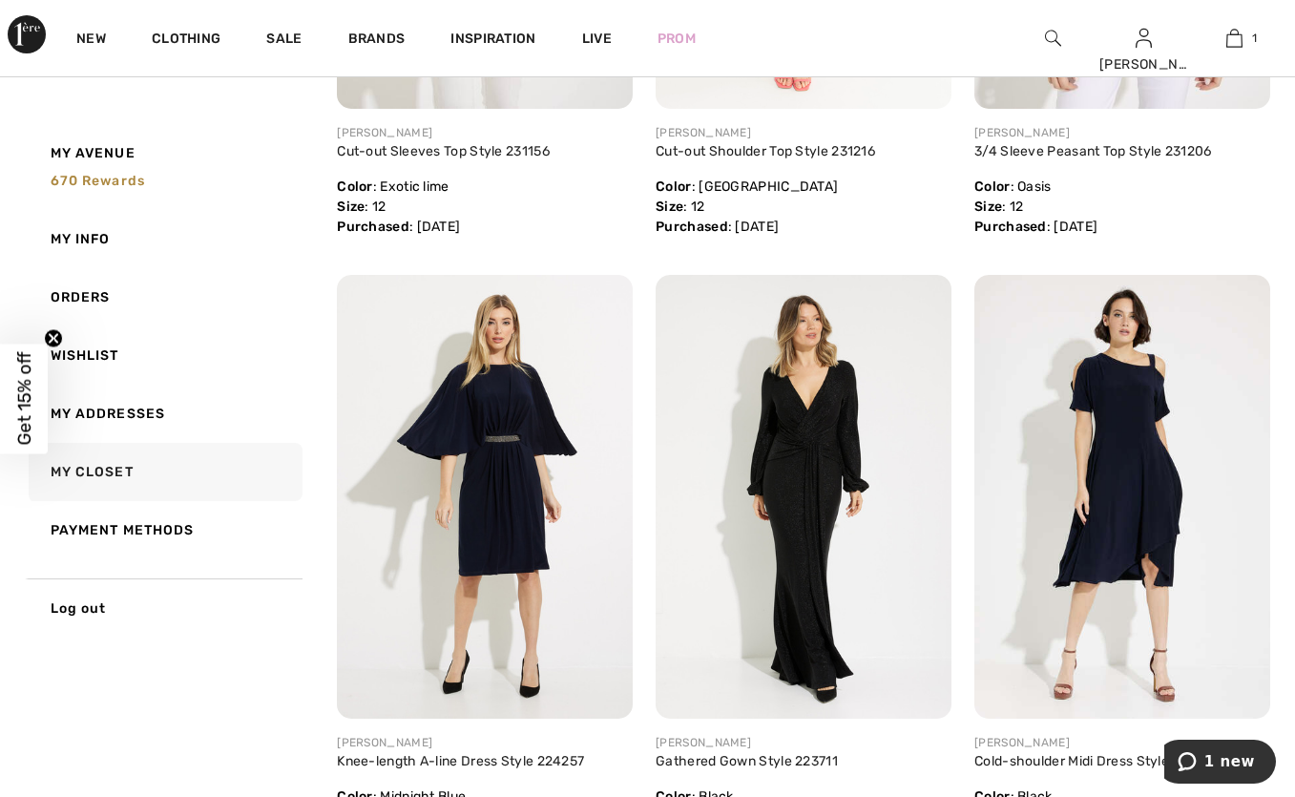
scroll to position [5042, 0]
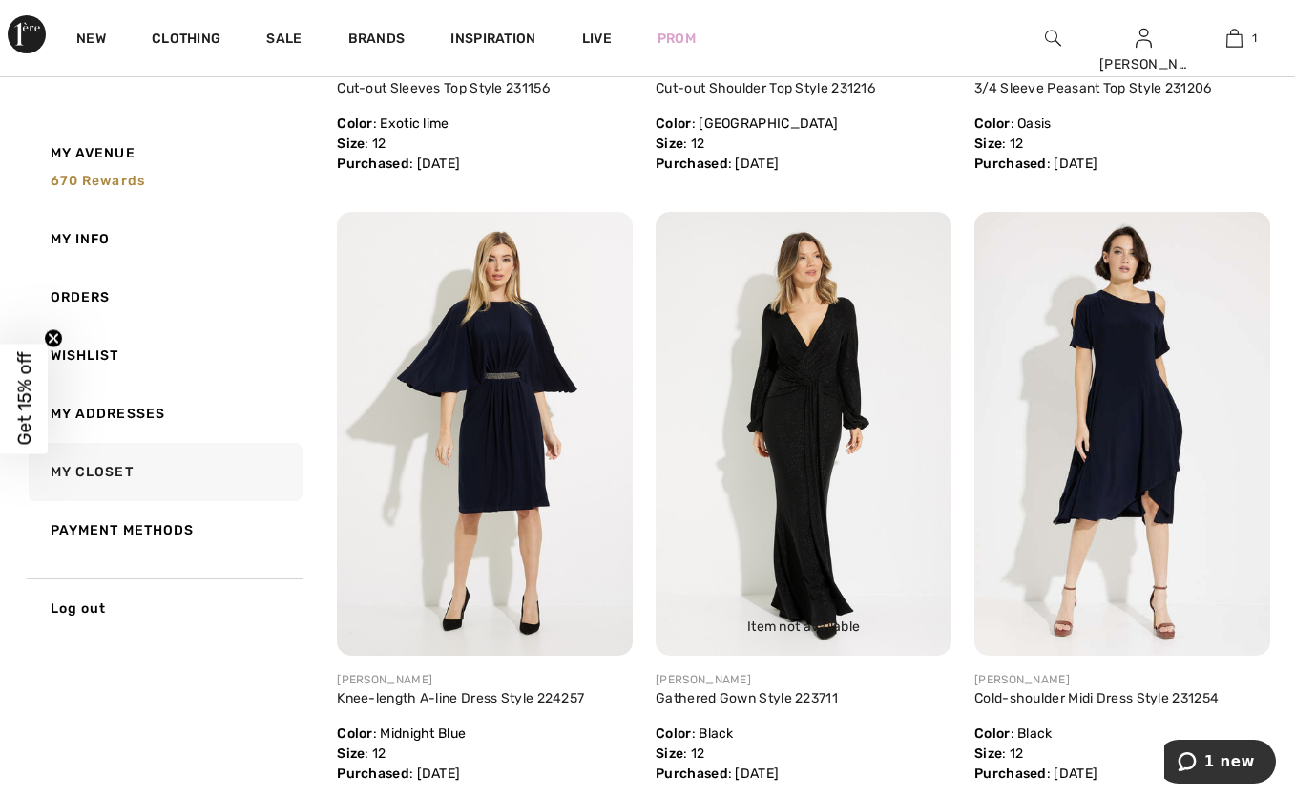
click at [777, 506] on img at bounding box center [804, 434] width 296 height 444
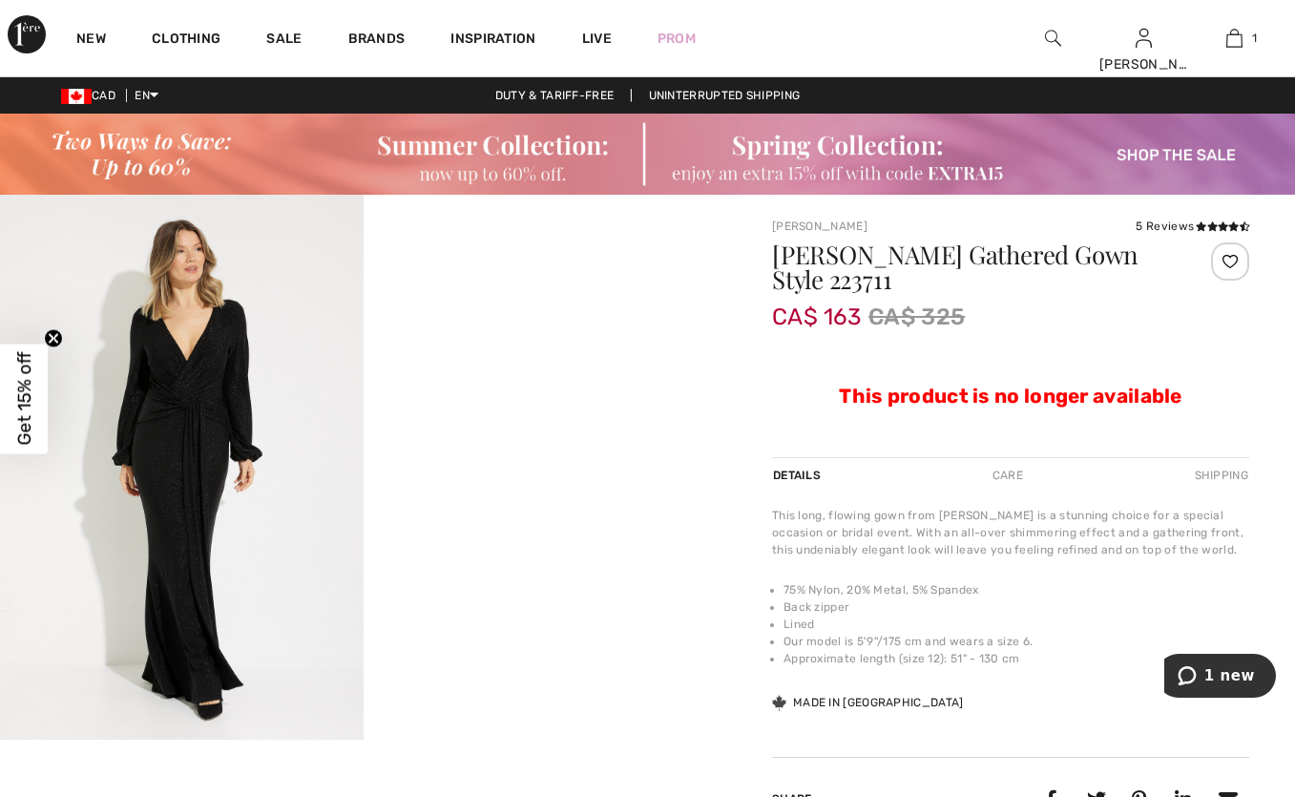
click at [223, 422] on img at bounding box center [182, 467] width 364 height 545
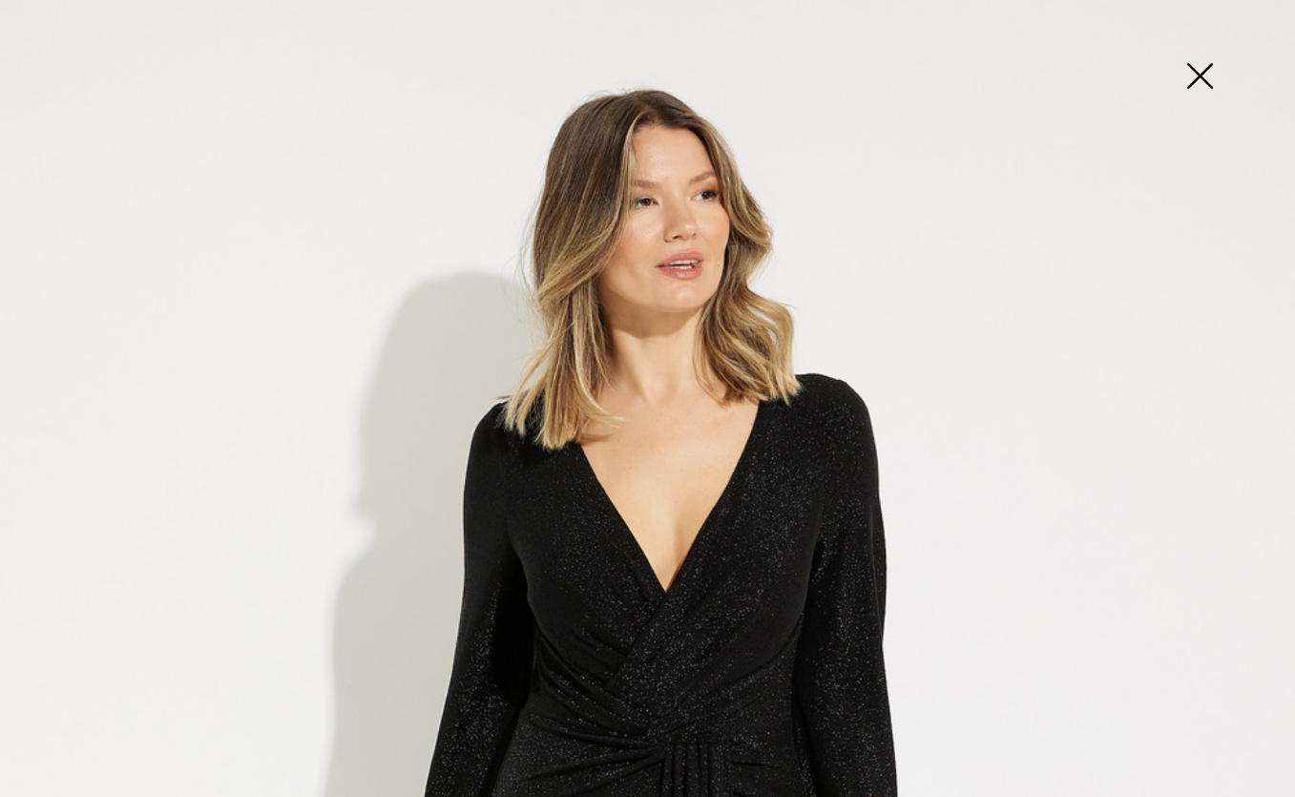
click at [1206, 78] on img at bounding box center [1199, 78] width 95 height 98
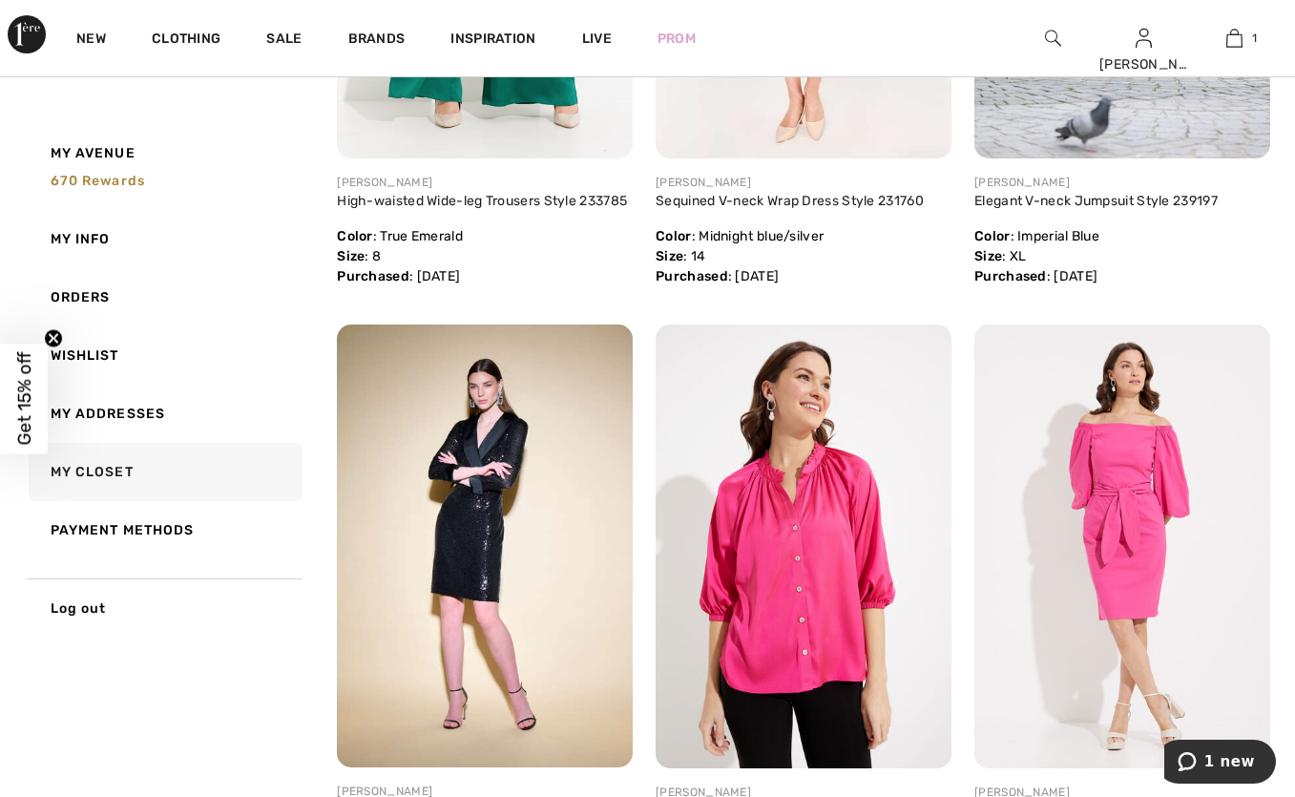
scroll to position [3064, 0]
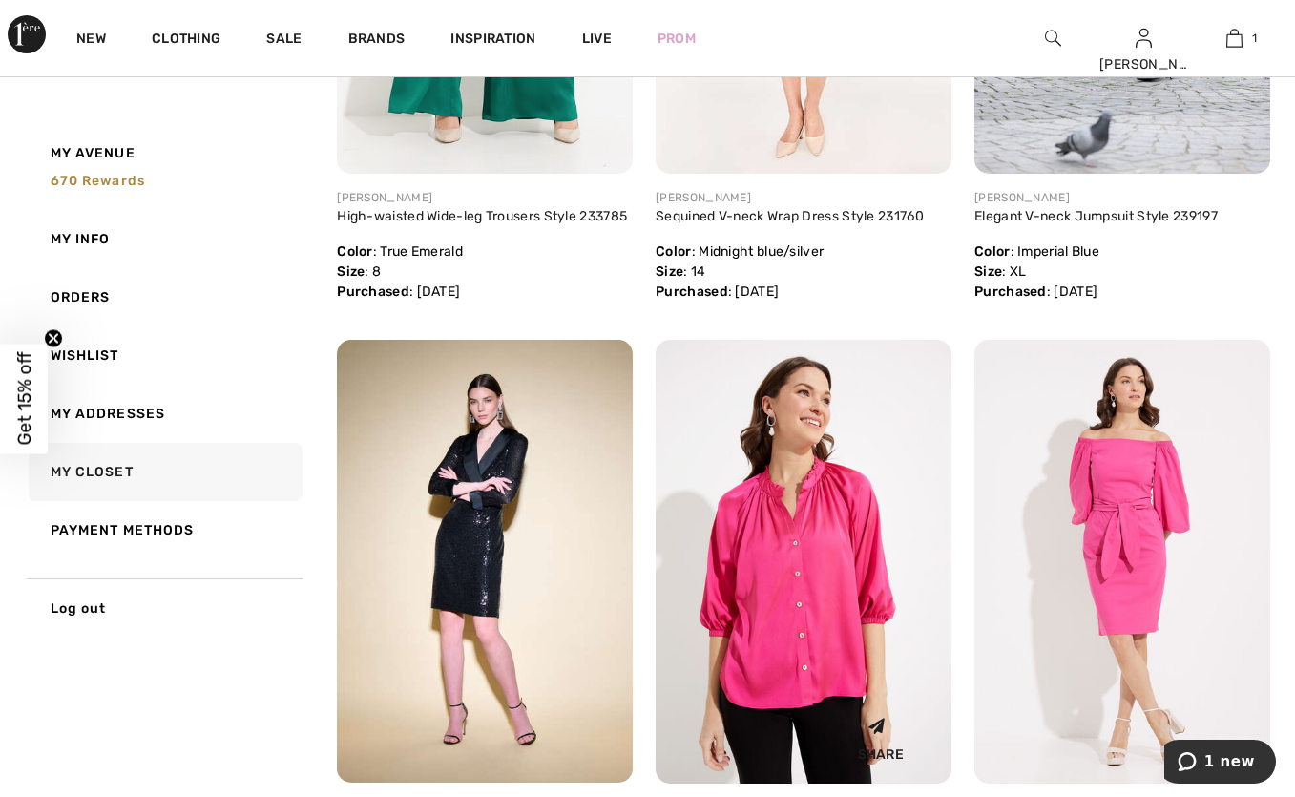
click at [878, 595] on img at bounding box center [804, 562] width 296 height 444
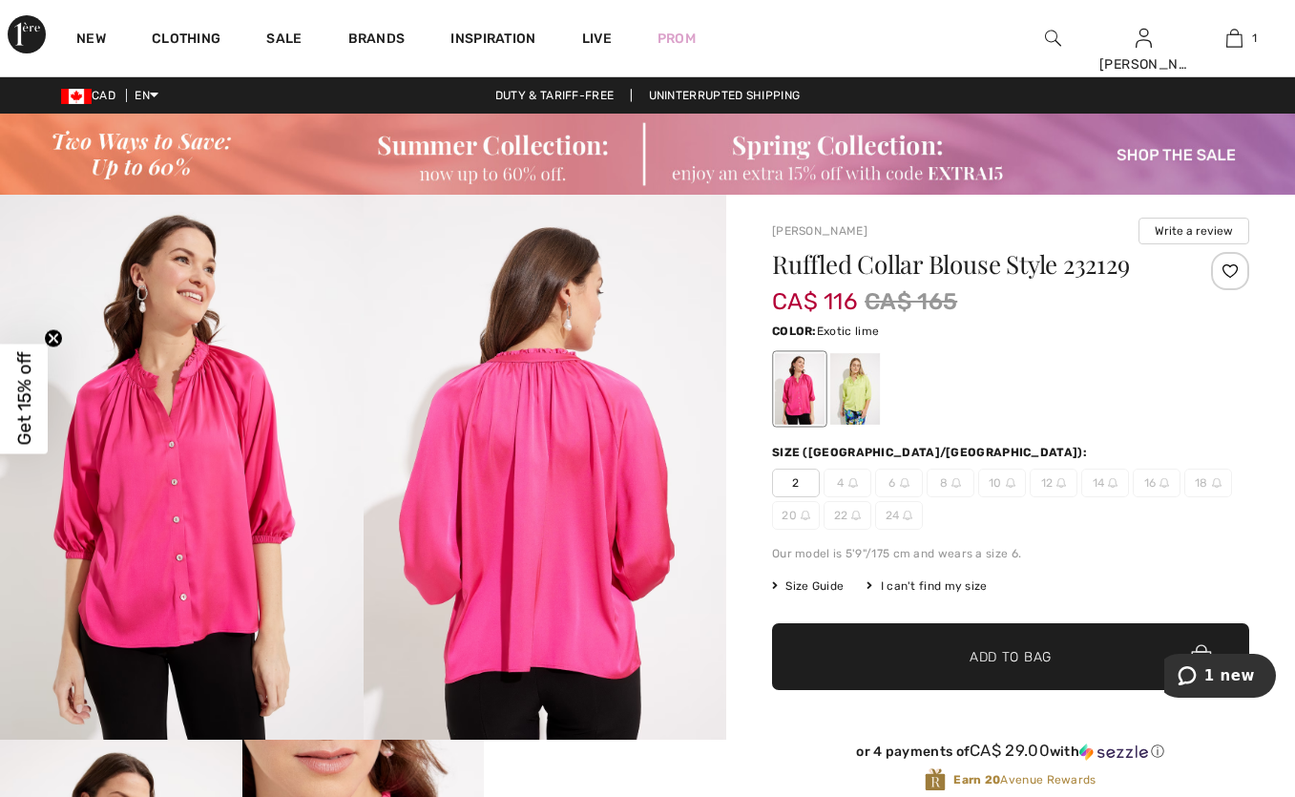
click at [860, 388] on div at bounding box center [856, 389] width 50 height 72
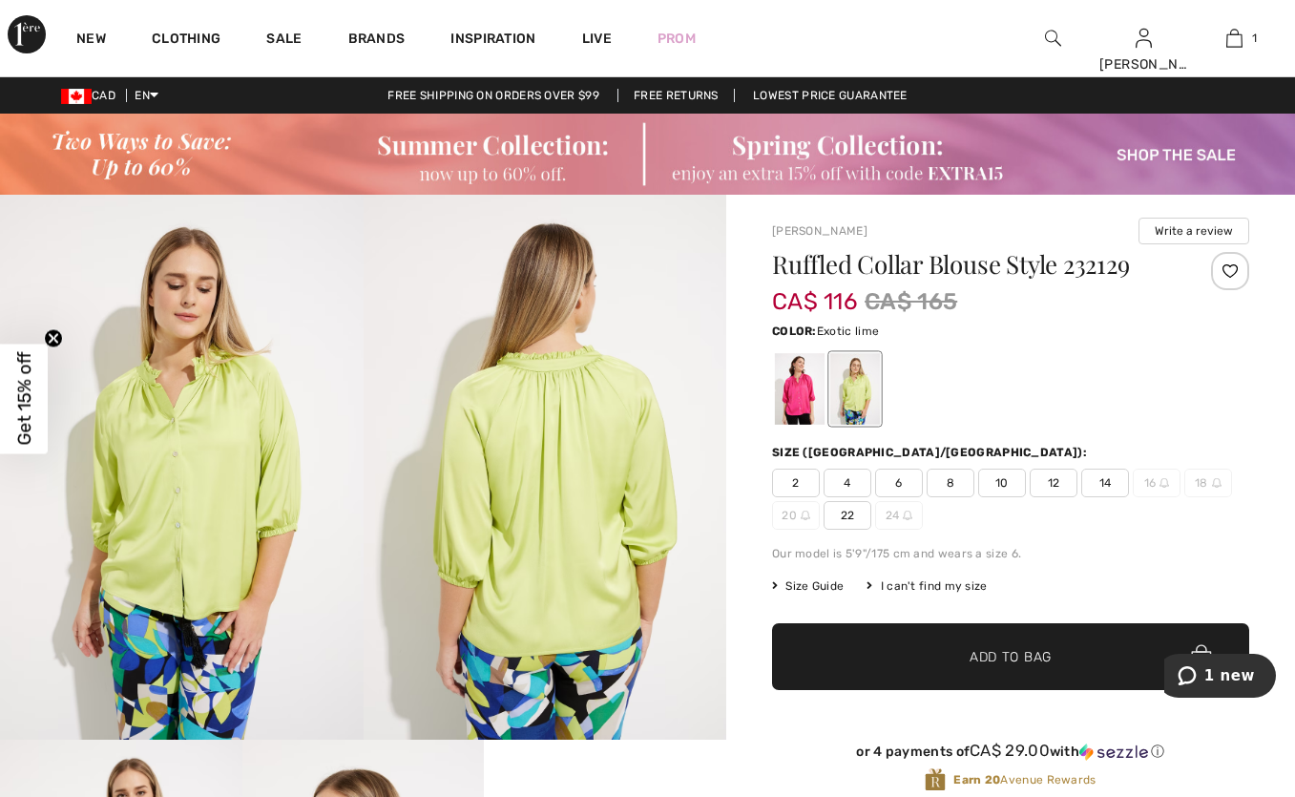
click at [1050, 486] on span "12" at bounding box center [1054, 483] width 48 height 29
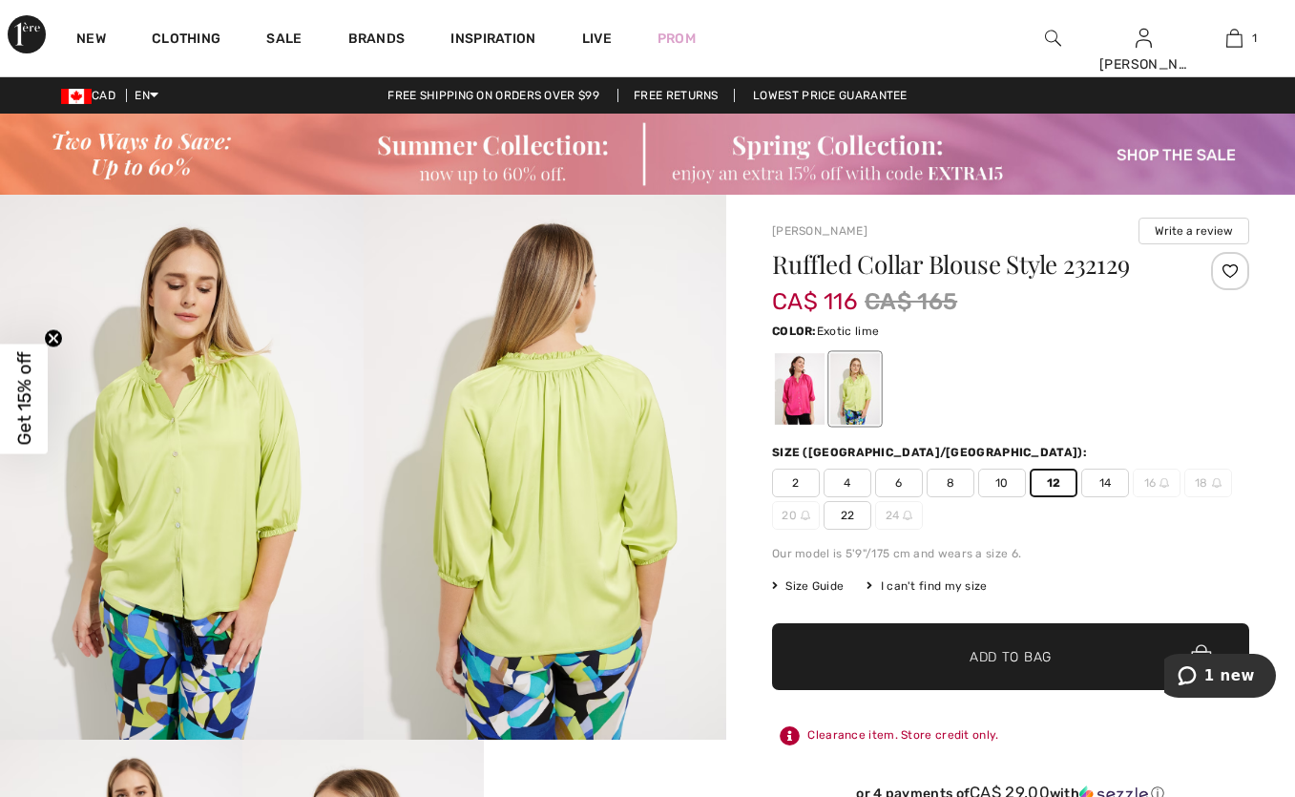
click at [1077, 645] on span "✔ Added to Bag Add to Bag" at bounding box center [1010, 656] width 477 height 67
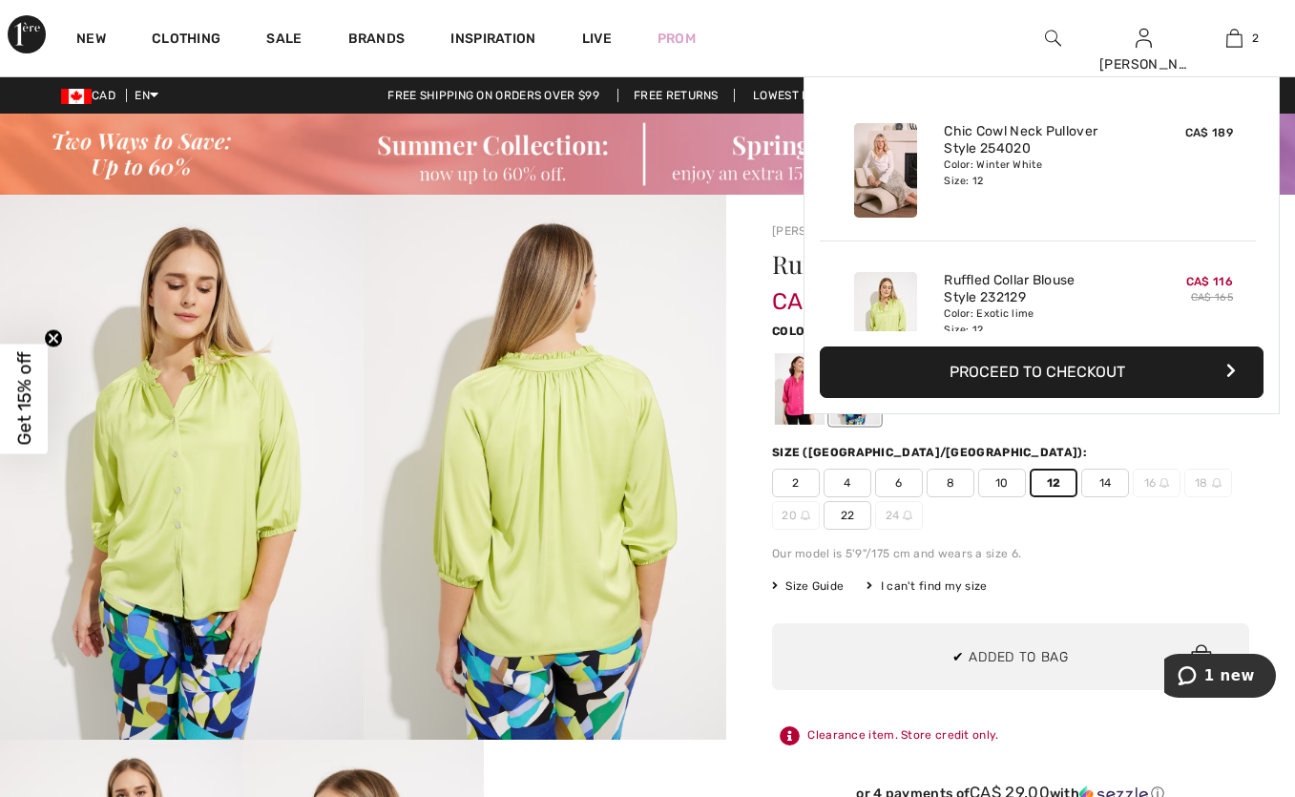
scroll to position [59, 0]
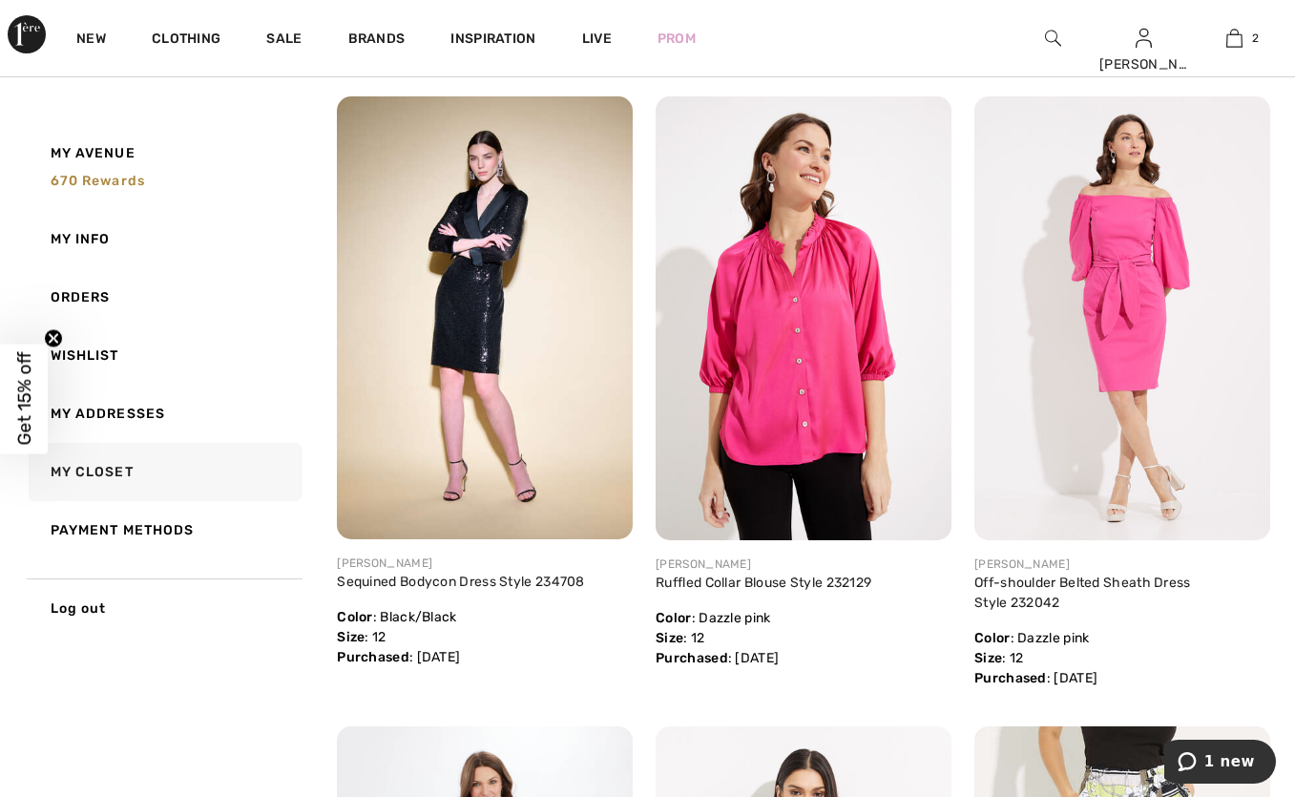
scroll to position [3291, 0]
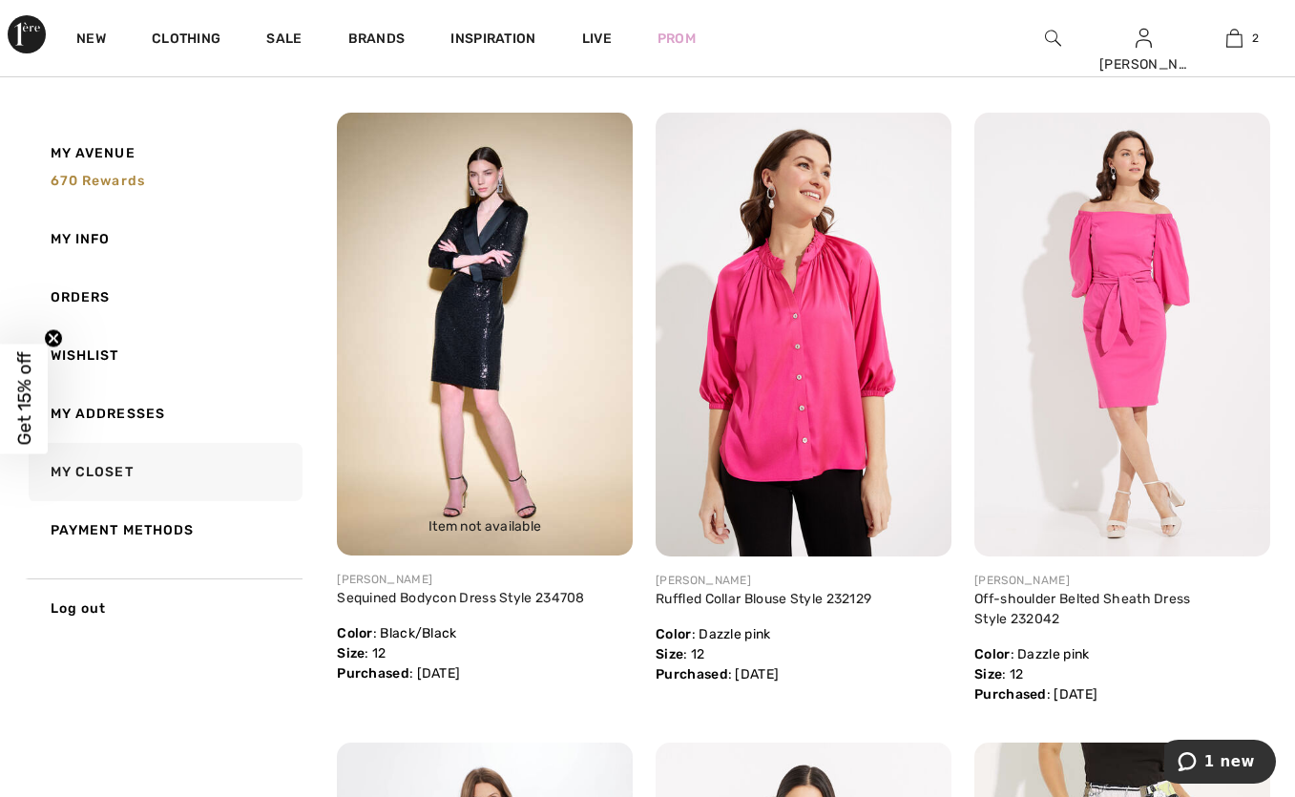
click at [482, 326] on img at bounding box center [485, 334] width 296 height 443
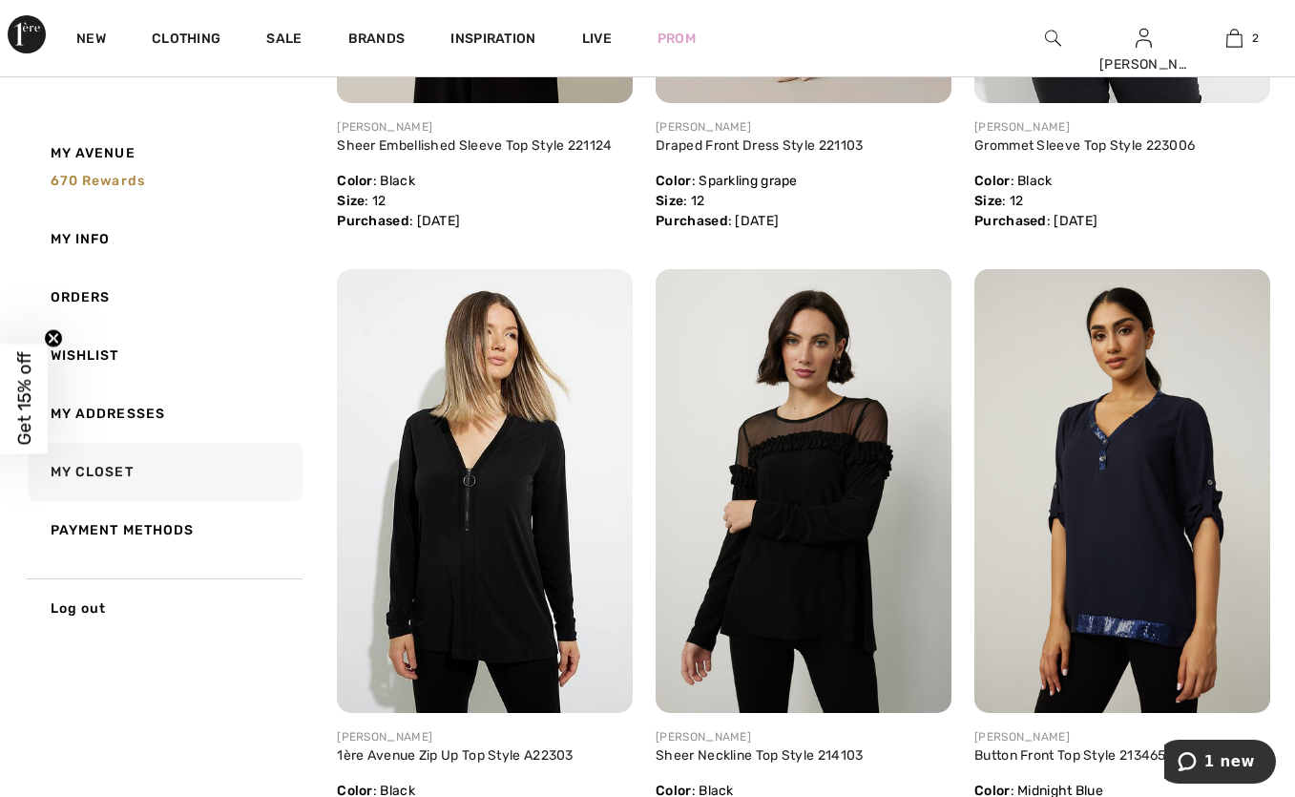
scroll to position [6196, 0]
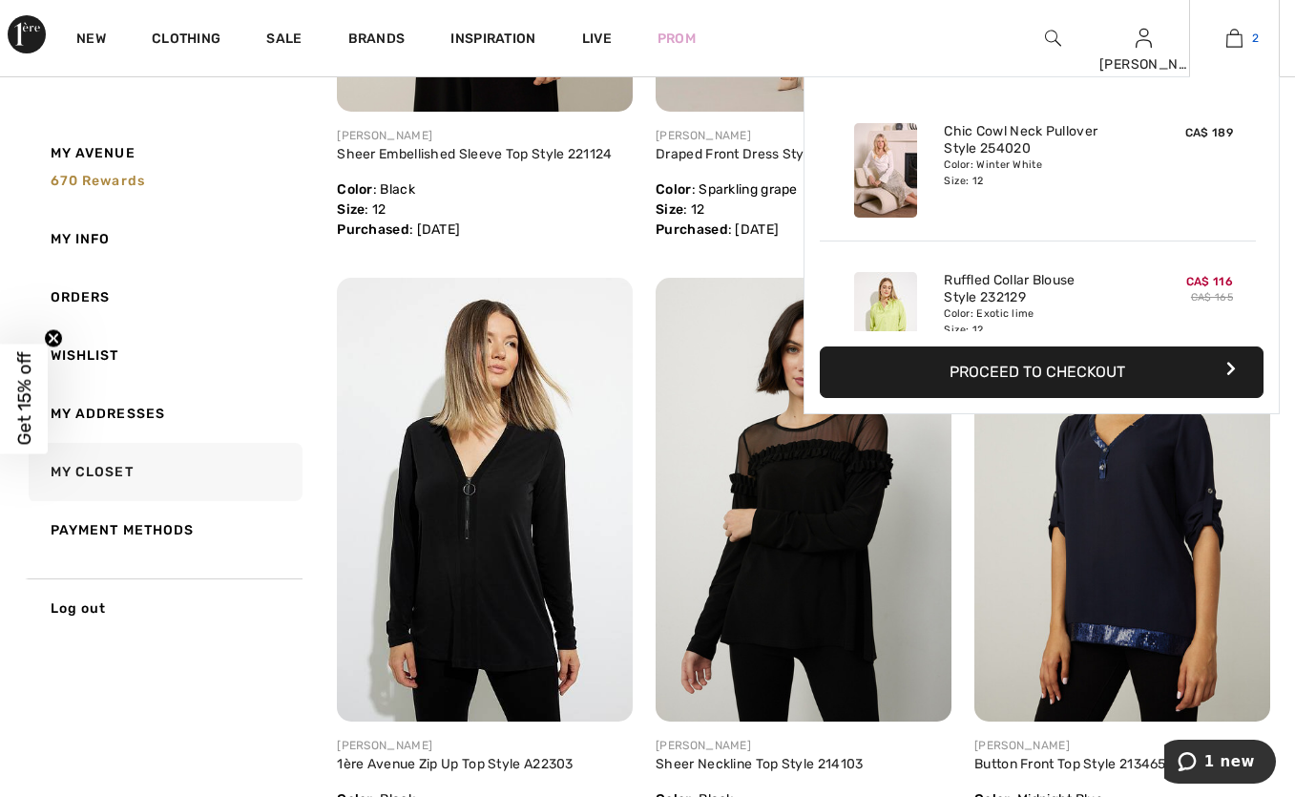
click at [1233, 36] on img at bounding box center [1235, 38] width 16 height 23
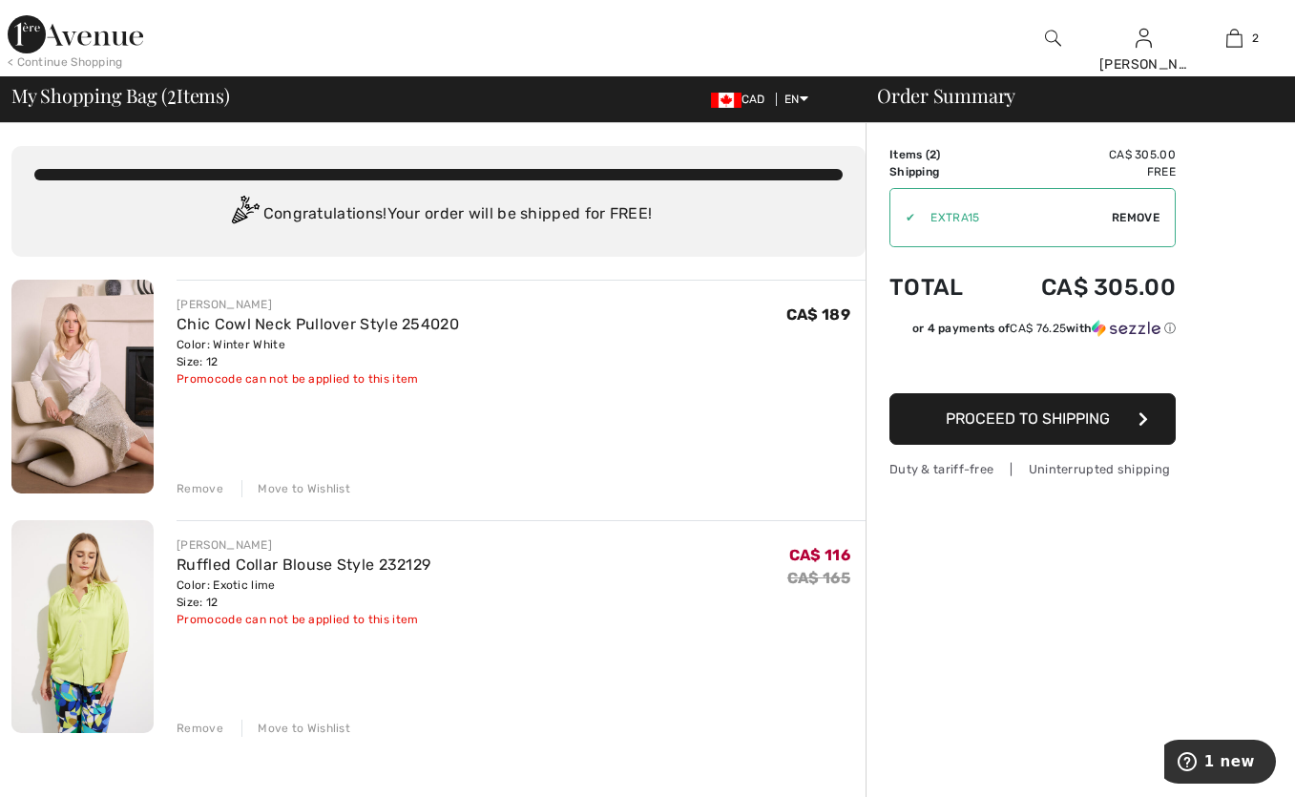
click at [122, 32] on img at bounding box center [76, 34] width 136 height 38
